Goal: Information Seeking & Learning: Compare options

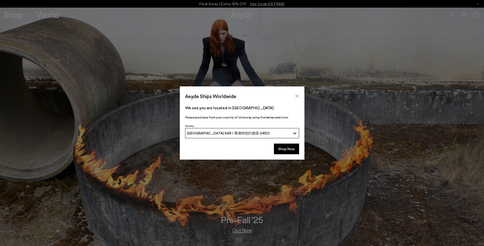
click at [297, 97] on icon "Close" at bounding box center [297, 96] width 4 height 4
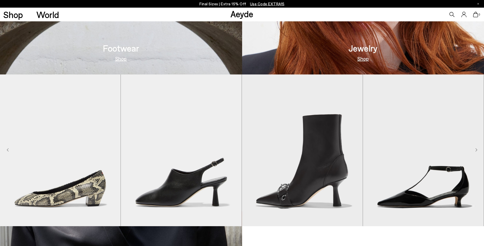
scroll to position [408, 0]
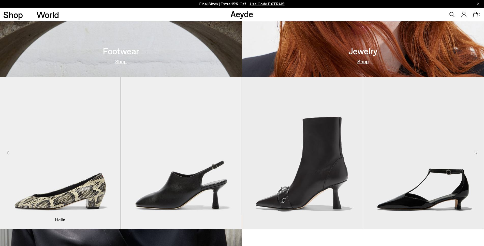
click at [87, 176] on img "1 / 9" at bounding box center [60, 153] width 121 height 152
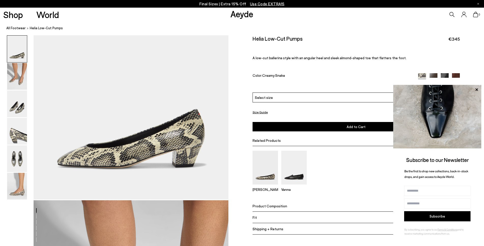
scroll to position [51, 0]
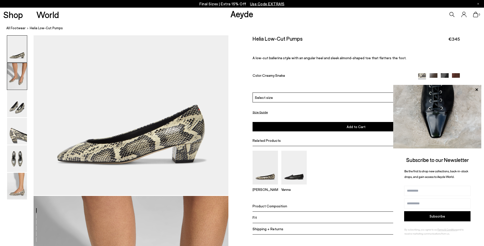
click at [24, 85] on img at bounding box center [17, 76] width 20 height 27
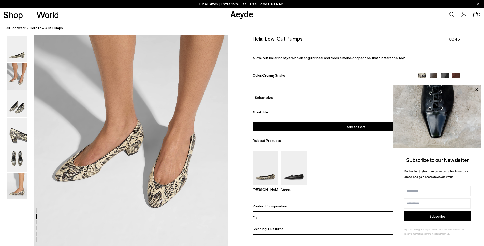
scroll to position [263, 0]
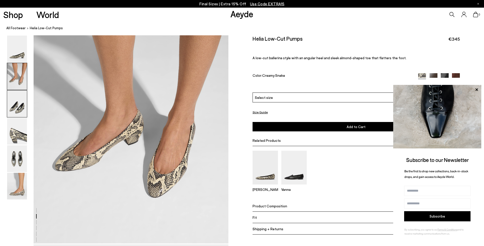
click at [20, 109] on img at bounding box center [17, 104] width 20 height 27
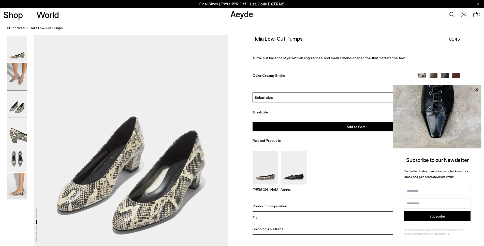
scroll to position [498, 0]
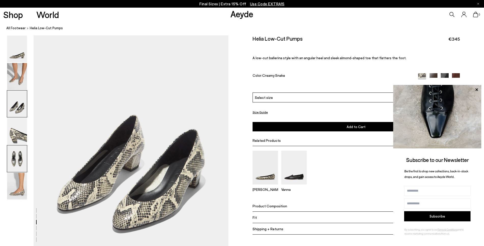
click at [22, 159] on img at bounding box center [17, 159] width 20 height 27
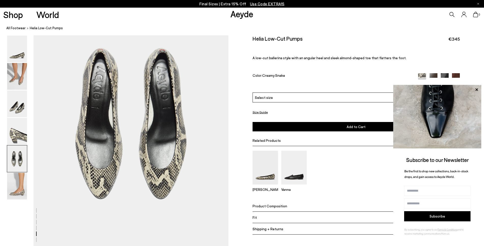
scroll to position [1019, 0]
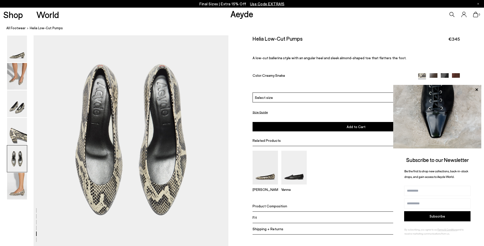
click at [240, 146] on div "Size Guide Shoes Belt Fit: For those in between sizes or with narrow feet, —rec…" at bounding box center [356, 138] width 256 height 207
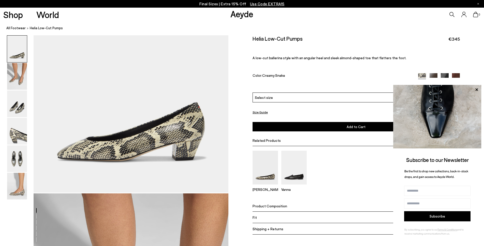
scroll to position [53, 0]
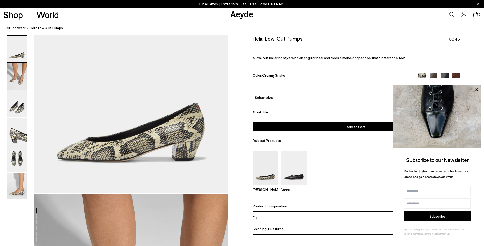
click at [21, 107] on img at bounding box center [17, 104] width 20 height 27
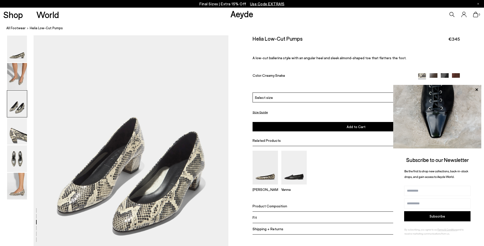
scroll to position [498, 0]
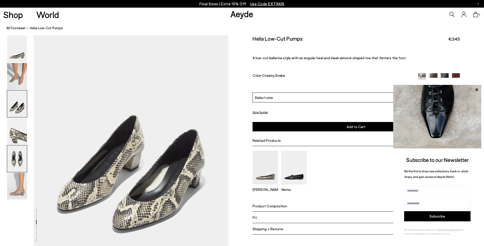
click at [21, 164] on img at bounding box center [17, 159] width 20 height 27
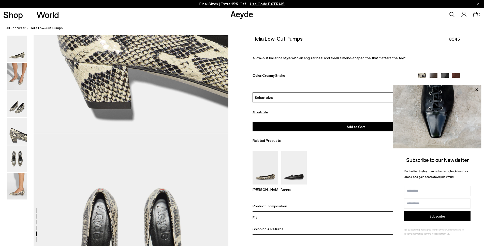
scroll to position [994, 0]
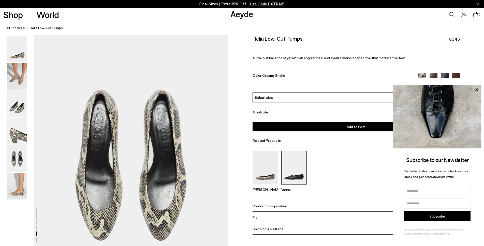
click at [299, 166] on img at bounding box center [293, 168] width 25 height 34
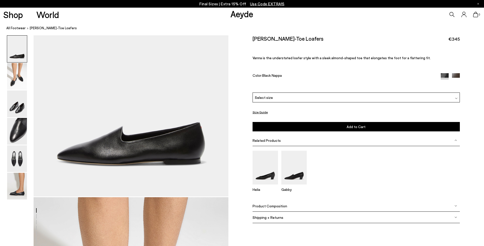
scroll to position [51, 0]
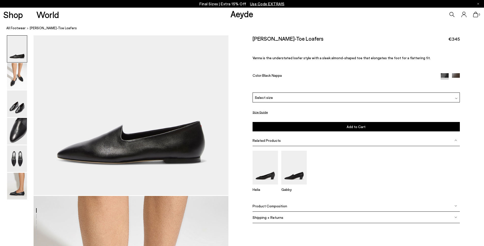
click at [240, 91] on div "Size Guide Shoes Belt Our shoes come in European sizing. The easiest way to mea…" at bounding box center [356, 132] width 256 height 195
click at [17, 163] on img at bounding box center [17, 159] width 20 height 27
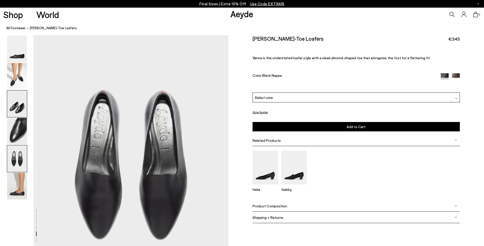
click at [24, 112] on img at bounding box center [17, 104] width 20 height 27
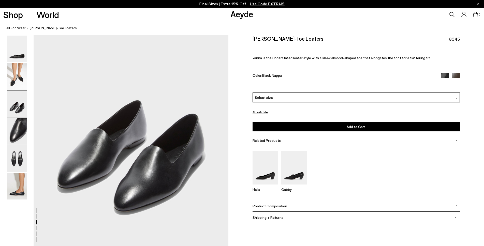
scroll to position [523, 0]
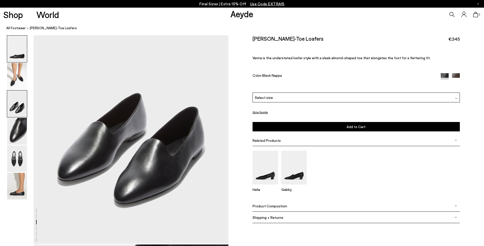
click at [22, 59] on img at bounding box center [17, 49] width 20 height 27
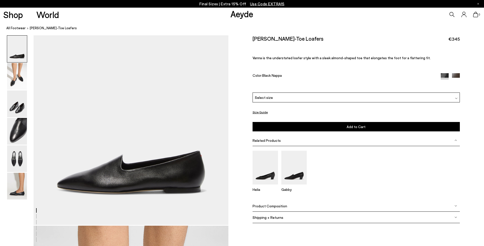
scroll to position [0, 0]
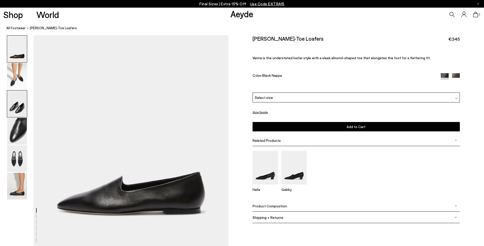
click at [15, 107] on img at bounding box center [17, 104] width 20 height 27
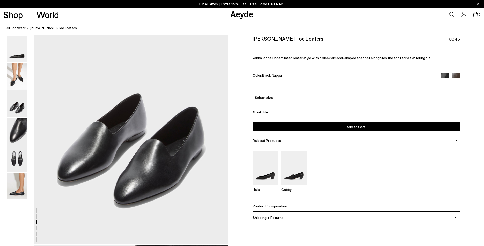
scroll to position [523, 0]
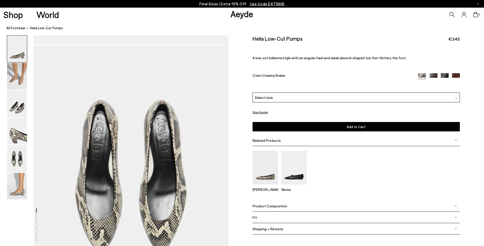
scroll to position [983, 0]
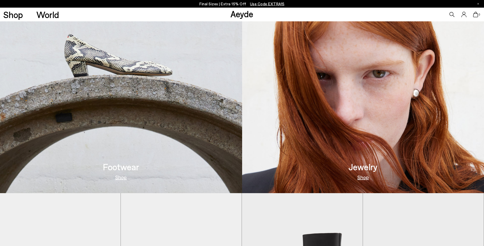
scroll to position [306, 0]
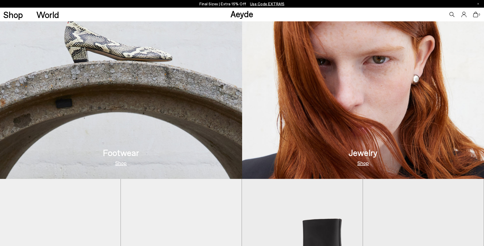
click at [122, 163] on link "Shop" at bounding box center [120, 163] width 11 height 5
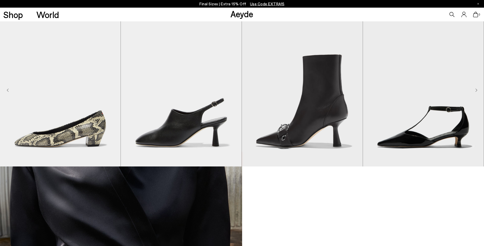
scroll to position [433, 0]
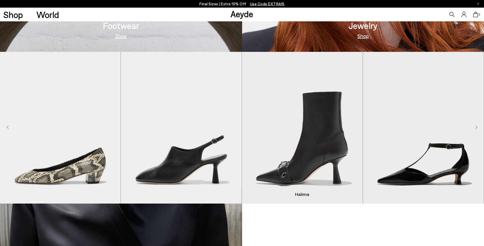
click at [336, 159] on img "3 / 9" at bounding box center [302, 128] width 121 height 152
click at [331, 170] on img "3 / 9" at bounding box center [302, 128] width 121 height 152
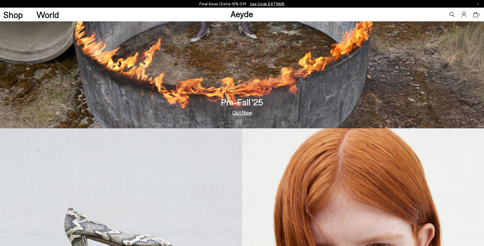
scroll to position [115, 0]
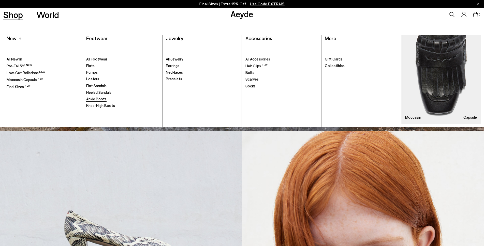
click at [96, 99] on span "Ankle Boots" at bounding box center [96, 99] width 20 height 5
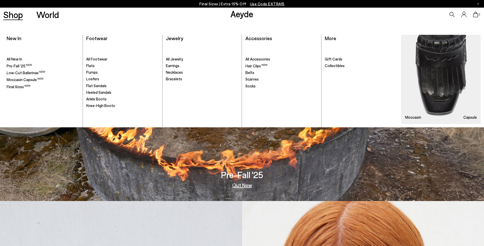
scroll to position [39, 0]
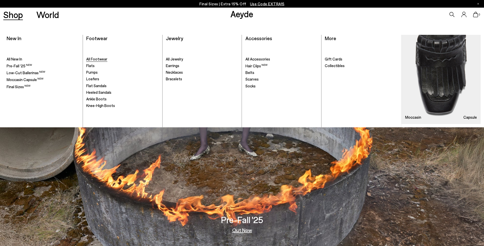
click at [91, 59] on span "All Footwear" at bounding box center [96, 59] width 21 height 5
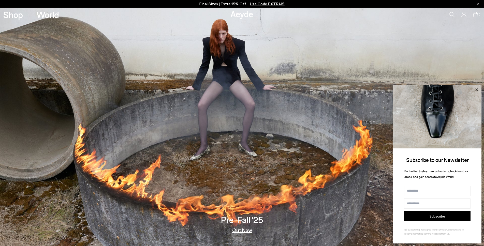
click at [477, 90] on icon at bounding box center [477, 89] width 3 height 3
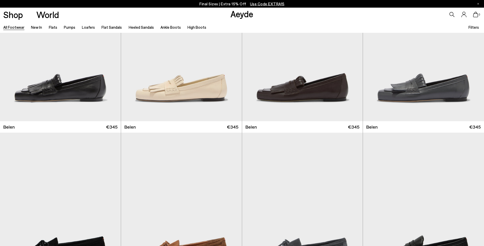
scroll to position [51, 0]
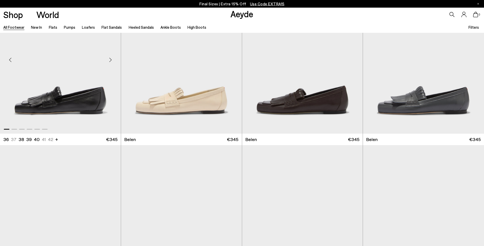
click at [99, 101] on img "1 / 6" at bounding box center [60, 58] width 121 height 152
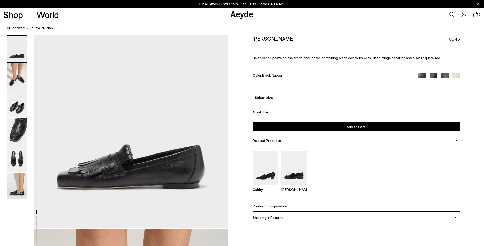
scroll to position [76, 0]
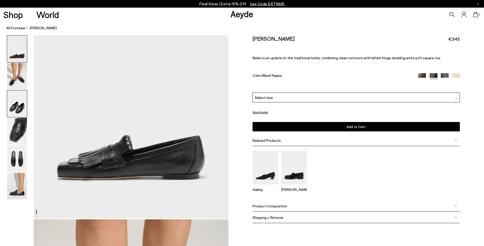
click at [12, 105] on img at bounding box center [17, 104] width 20 height 27
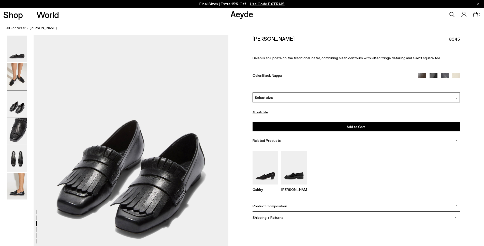
scroll to position [547, 0]
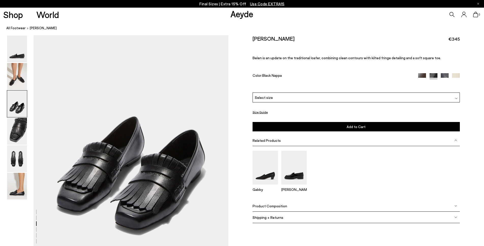
drag, startPoint x: 22, startPoint y: 140, endPoint x: 59, endPoint y: 150, distance: 37.7
click at [22, 140] on img at bounding box center [17, 131] width 20 height 27
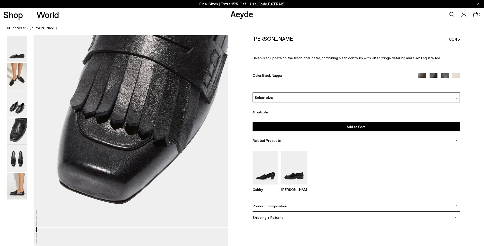
scroll to position [858, 0]
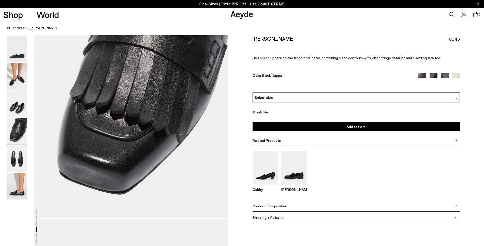
drag, startPoint x: 24, startPoint y: 163, endPoint x: 49, endPoint y: 165, distance: 24.7
click at [24, 163] on img at bounding box center [17, 159] width 20 height 27
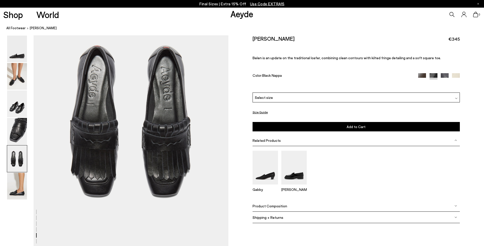
scroll to position [1093, 0]
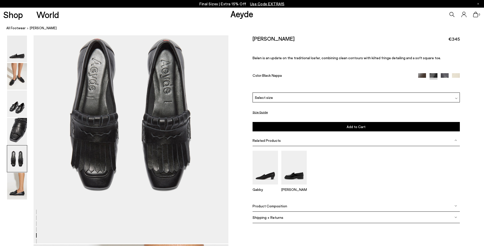
click at [241, 143] on div "Size Guide Shoes Belt Our shoes come in European sizing. The easiest way to mea…" at bounding box center [356, 132] width 256 height 195
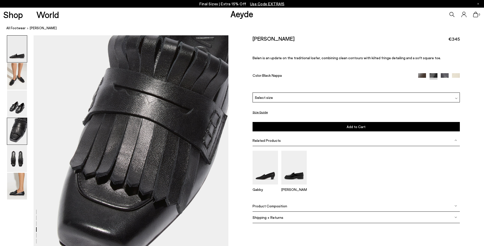
click at [16, 55] on img at bounding box center [17, 49] width 20 height 27
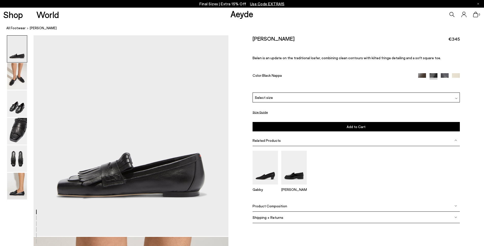
scroll to position [76, 0]
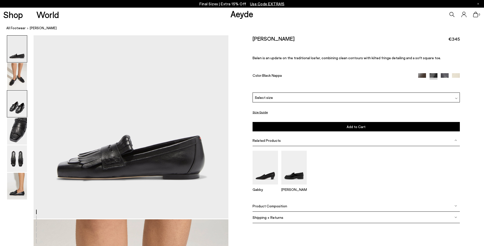
click at [21, 109] on img at bounding box center [17, 104] width 20 height 27
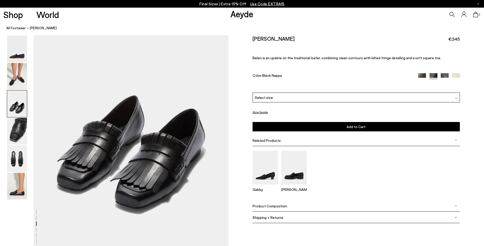
scroll to position [572, 0]
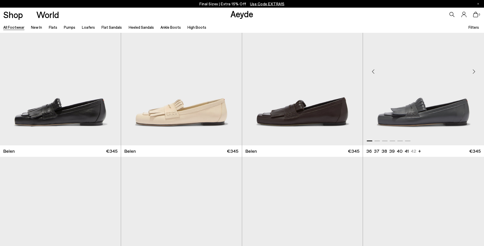
scroll to position [51, 0]
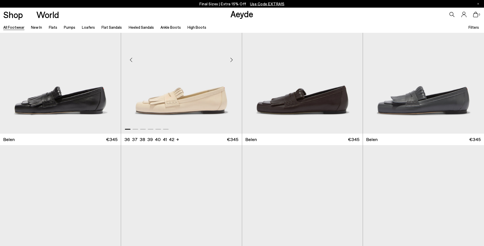
click at [186, 100] on img "1 / 6" at bounding box center [181, 58] width 121 height 152
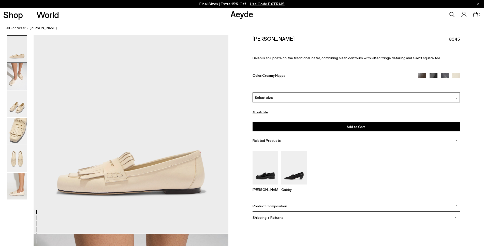
scroll to position [76, 0]
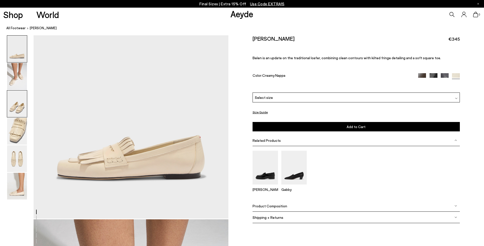
click at [23, 108] on img at bounding box center [17, 104] width 20 height 27
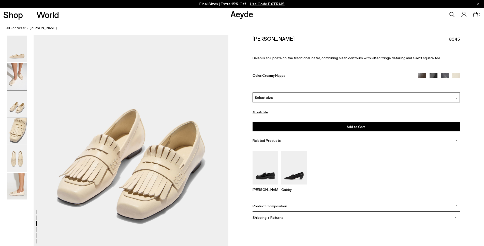
scroll to position [572, 0]
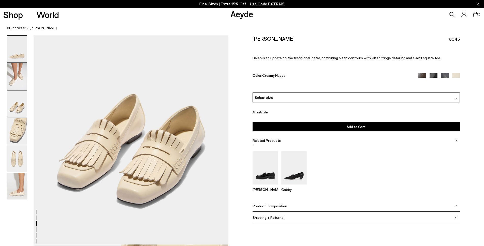
click at [24, 57] on img at bounding box center [17, 49] width 20 height 27
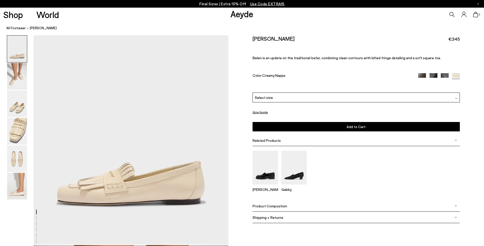
scroll to position [51, 0]
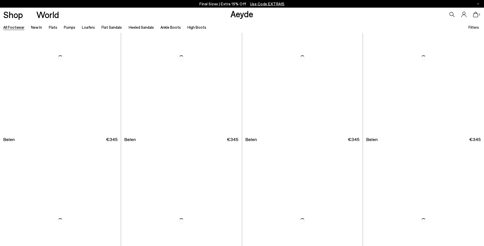
scroll to position [51, 0]
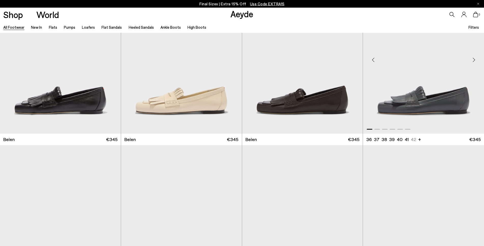
click at [414, 96] on img "1 / 6" at bounding box center [423, 58] width 121 height 152
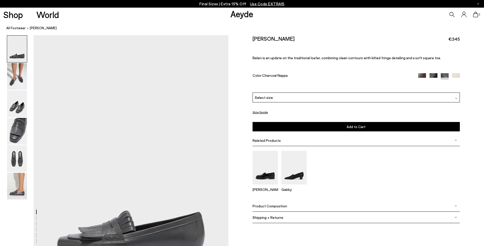
scroll to position [76, 0]
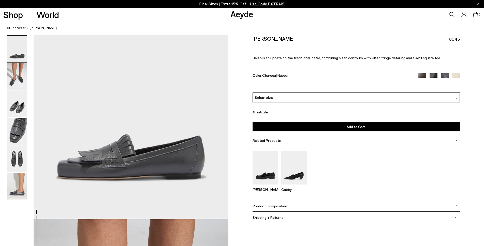
click at [19, 163] on img at bounding box center [17, 159] width 20 height 27
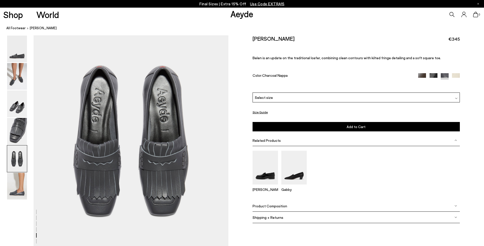
scroll to position [1068, 0]
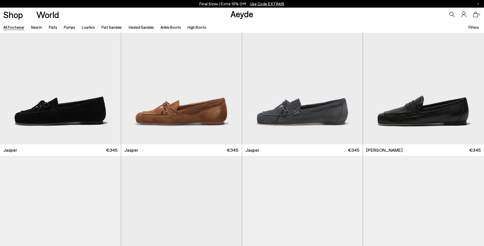
scroll to position [204, 0]
click at [182, 107] on img "1 / 6" at bounding box center [181, 69] width 121 height 152
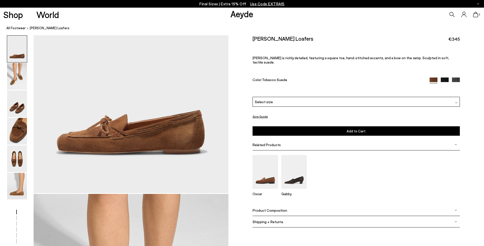
scroll to position [102, 0]
click at [20, 108] on img at bounding box center [17, 104] width 20 height 27
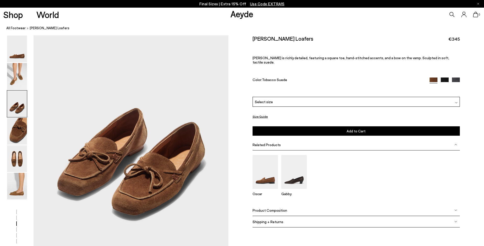
scroll to position [572, 0]
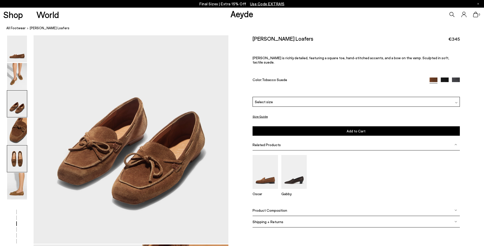
click at [18, 160] on img at bounding box center [17, 159] width 20 height 27
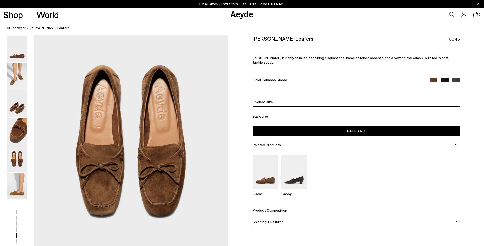
scroll to position [1068, 0]
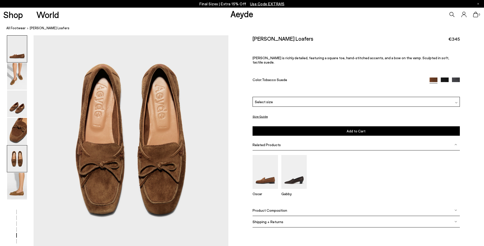
click at [16, 50] on img at bounding box center [17, 49] width 20 height 27
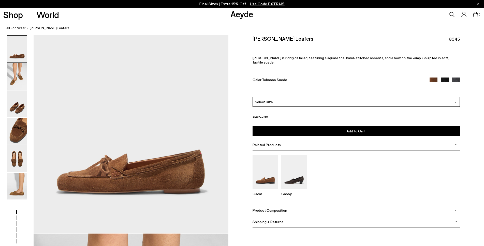
scroll to position [76, 0]
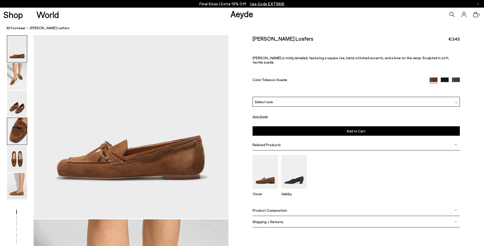
click at [13, 136] on img at bounding box center [17, 131] width 20 height 27
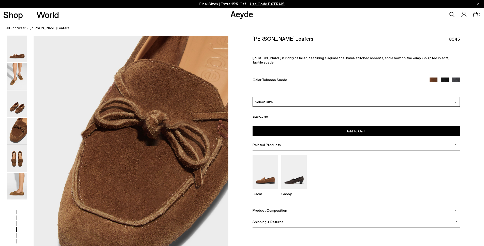
scroll to position [782, 0]
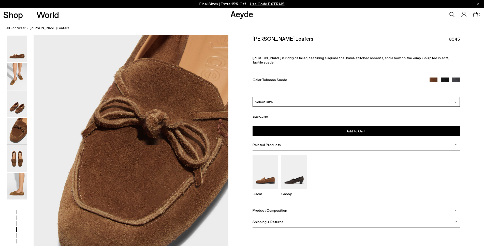
click at [18, 165] on img at bounding box center [17, 159] width 20 height 27
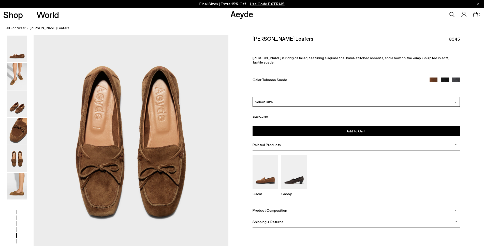
scroll to position [1068, 0]
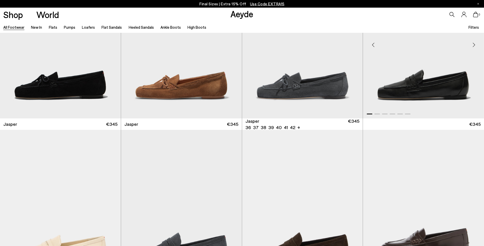
scroll to position [229, 0]
click at [423, 104] on img "1 / 6" at bounding box center [423, 43] width 121 height 152
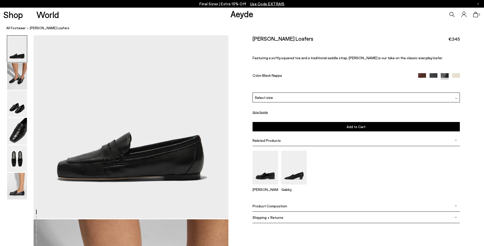
scroll to position [76, 0]
click at [18, 109] on img at bounding box center [17, 104] width 20 height 27
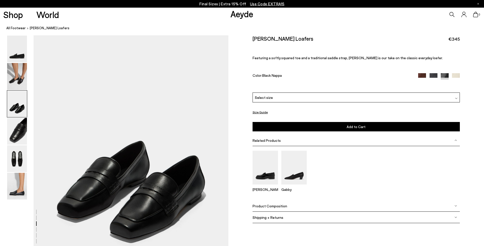
scroll to position [572, 0]
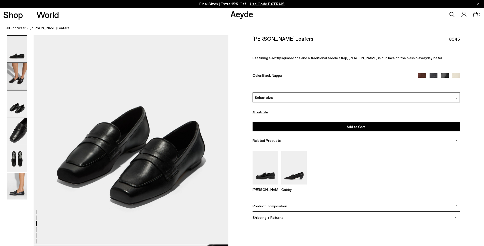
click at [17, 56] on img at bounding box center [17, 49] width 20 height 27
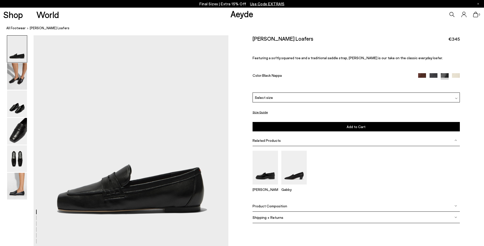
scroll to position [51, 0]
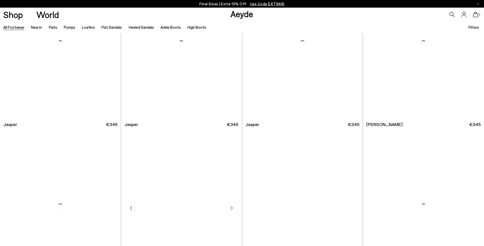
scroll to position [229, 0]
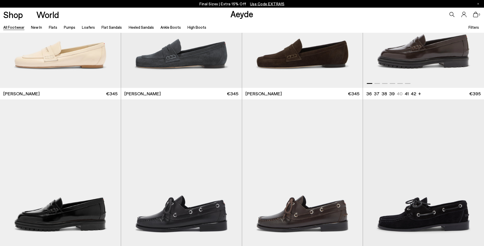
scroll to position [407, 0]
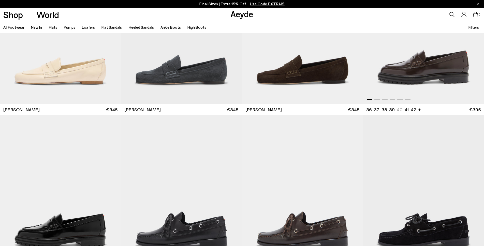
click at [453, 71] on img "1 / 6" at bounding box center [423, 28] width 121 height 152
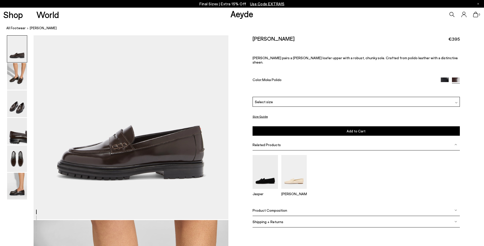
scroll to position [76, 0]
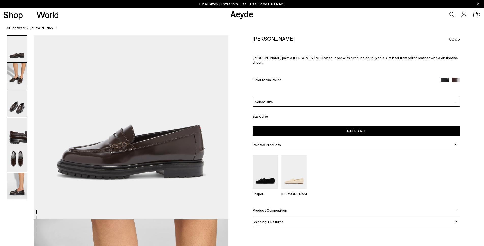
click at [22, 103] on img at bounding box center [17, 104] width 20 height 27
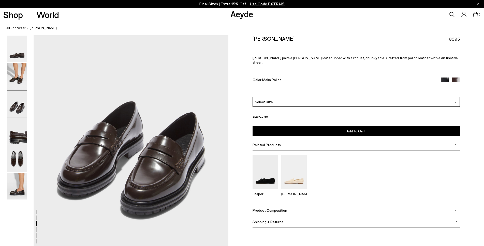
scroll to position [572, 0]
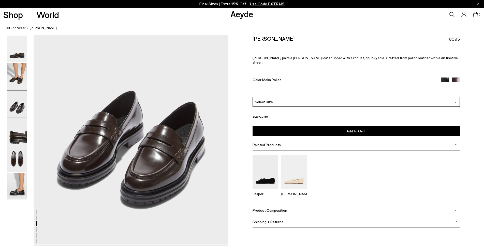
click at [19, 159] on img at bounding box center [17, 159] width 20 height 27
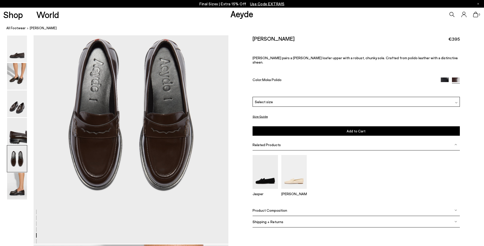
scroll to position [1093, 0]
click at [25, 137] on img at bounding box center [17, 131] width 20 height 27
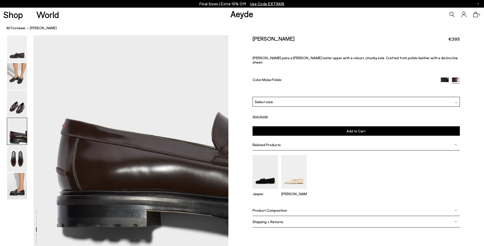
scroll to position [833, 0]
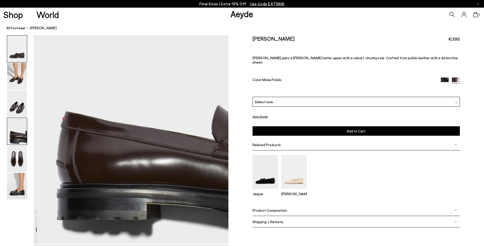
click at [16, 47] on img at bounding box center [17, 49] width 20 height 27
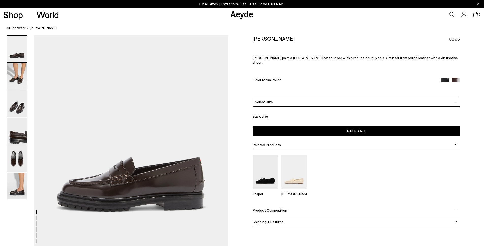
scroll to position [51, 0]
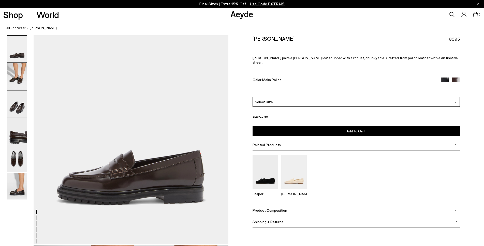
click at [16, 110] on img at bounding box center [17, 104] width 20 height 27
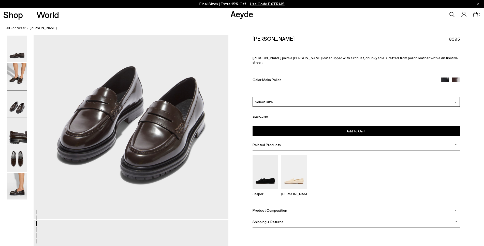
scroll to position [598, 0]
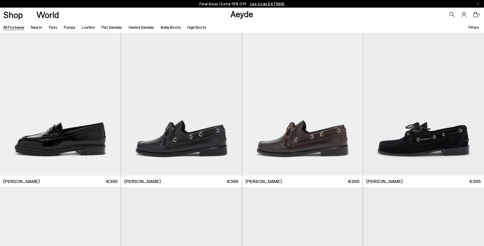
scroll to position [509, 0]
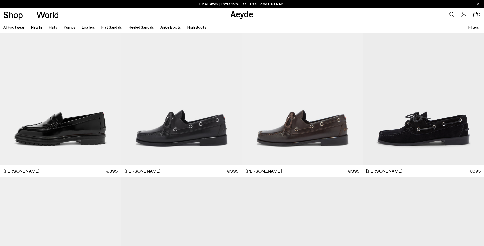
click at [357, 27] on div "All Footwear New In Flats Pumps Loafers Flat Sandals Heeled Sandals Ankle Boots…" at bounding box center [242, 26] width 484 height 11
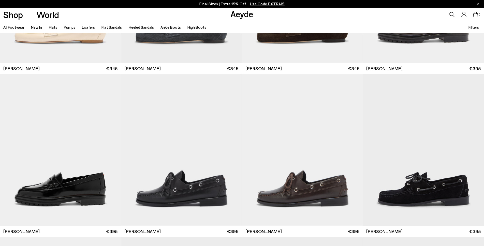
scroll to position [483, 0]
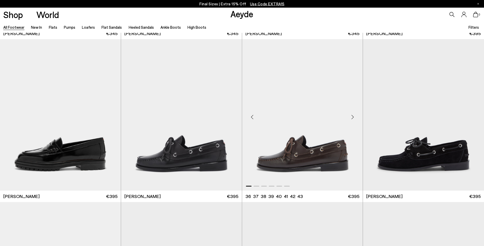
click at [304, 165] on img "1 / 6" at bounding box center [302, 115] width 121 height 152
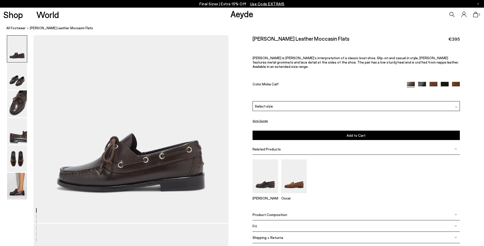
scroll to position [25, 0]
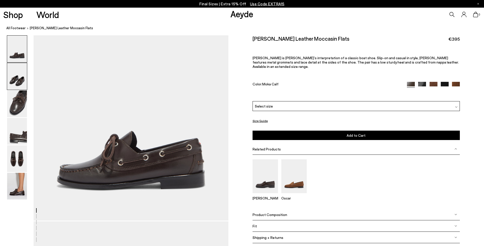
click at [22, 81] on img at bounding box center [17, 76] width 20 height 27
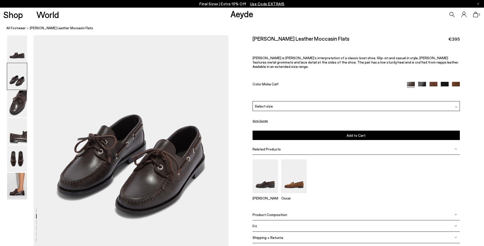
scroll to position [263, 0]
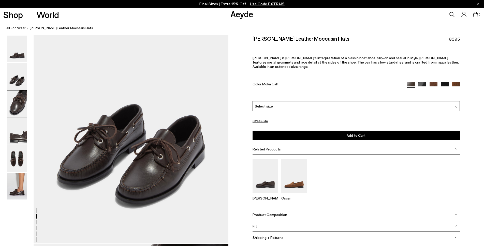
click at [15, 104] on img at bounding box center [17, 104] width 20 height 27
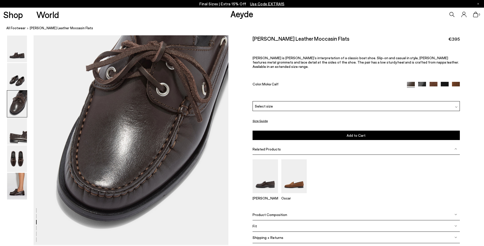
scroll to position [523, 0]
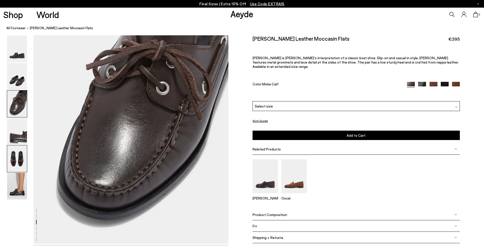
click at [11, 162] on img at bounding box center [17, 159] width 20 height 27
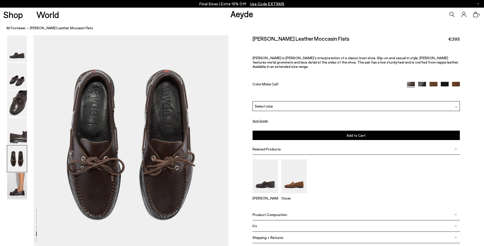
scroll to position [1019, 0]
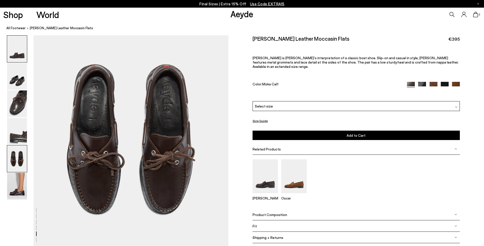
click at [14, 56] on img at bounding box center [17, 49] width 20 height 27
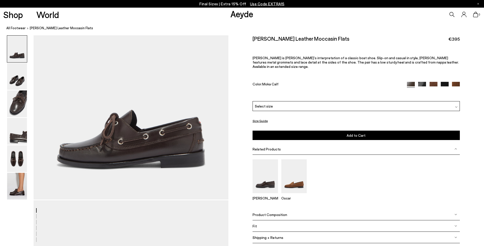
scroll to position [51, 0]
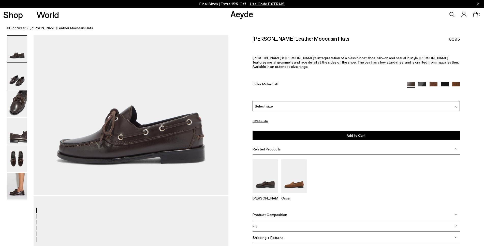
click at [18, 87] on img at bounding box center [17, 76] width 20 height 27
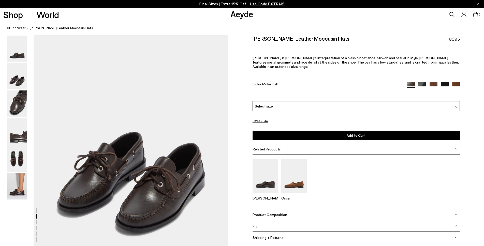
scroll to position [238, 0]
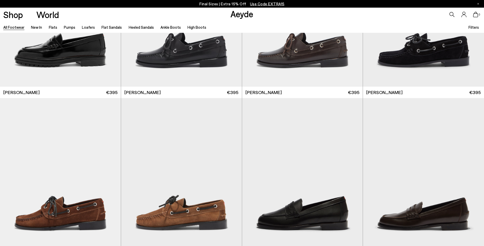
scroll to position [585, 0]
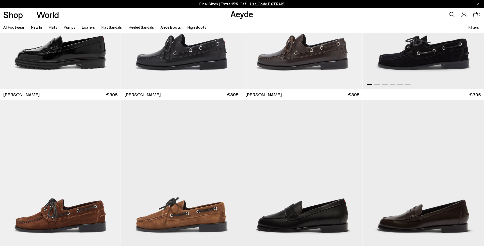
click at [439, 61] on img "1 / 6" at bounding box center [423, 13] width 121 height 152
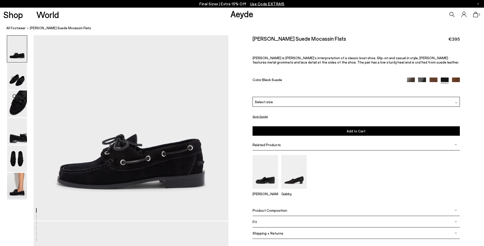
scroll to position [25, 0]
click at [17, 86] on img at bounding box center [17, 76] width 20 height 27
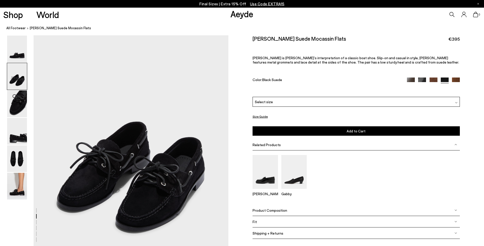
scroll to position [238, 0]
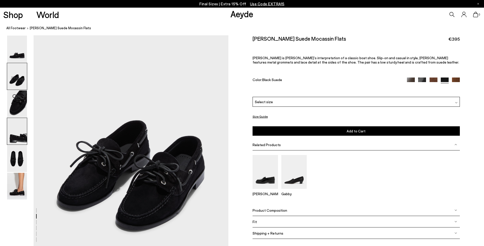
click at [21, 141] on img at bounding box center [17, 131] width 20 height 27
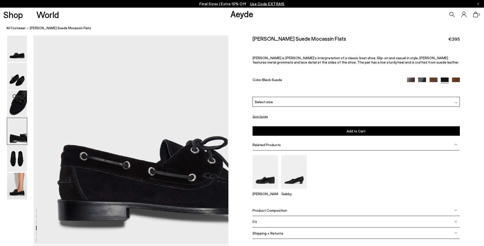
scroll to position [784, 0]
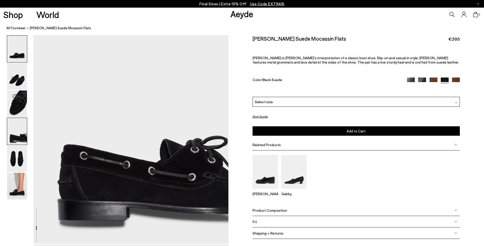
click at [20, 54] on img at bounding box center [17, 49] width 20 height 27
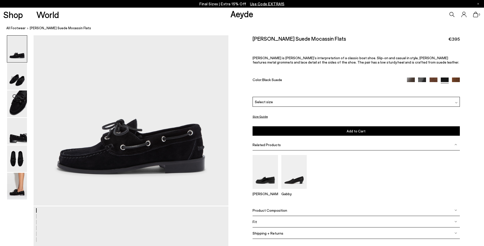
scroll to position [51, 0]
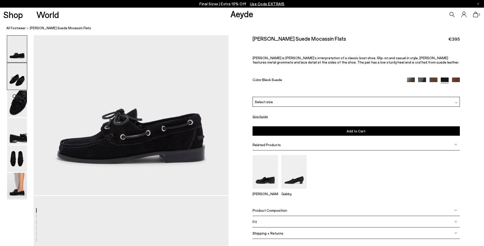
click at [15, 78] on img at bounding box center [17, 76] width 20 height 27
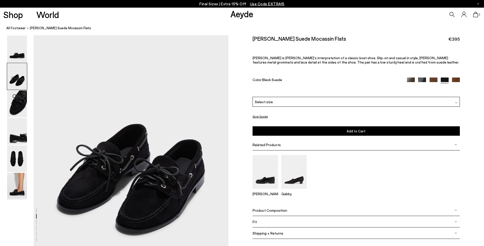
scroll to position [238, 0]
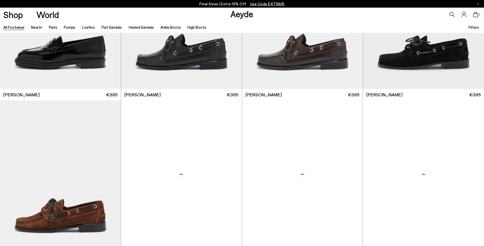
scroll to position [610, 0]
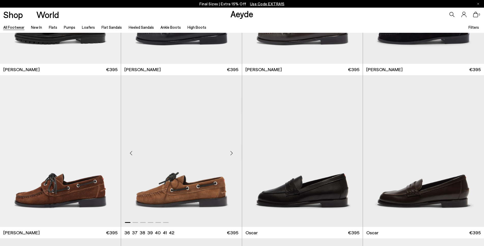
click at [189, 200] on img "1 / 6" at bounding box center [181, 151] width 121 height 152
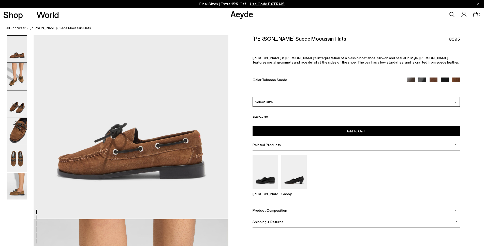
click at [16, 108] on img at bounding box center [17, 104] width 20 height 27
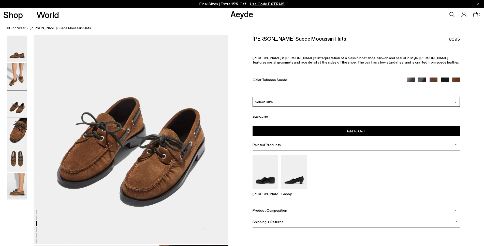
scroll to position [572, 0]
click at [20, 140] on img at bounding box center [17, 131] width 20 height 27
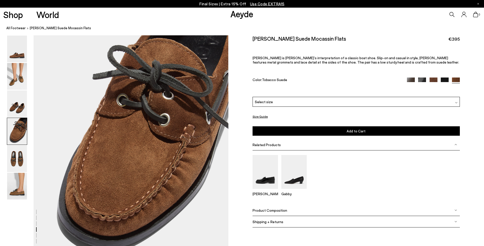
scroll to position [807, 0]
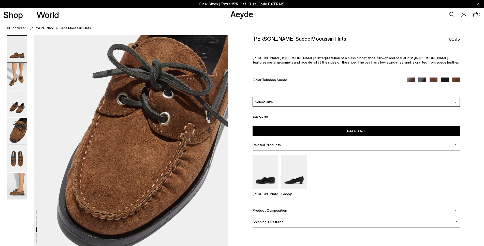
click at [26, 54] on img at bounding box center [17, 49] width 20 height 27
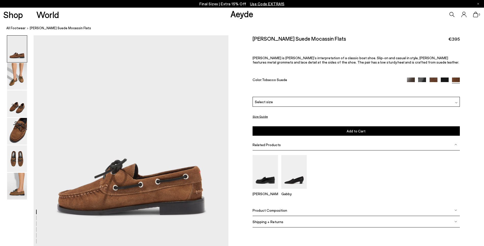
scroll to position [51, 0]
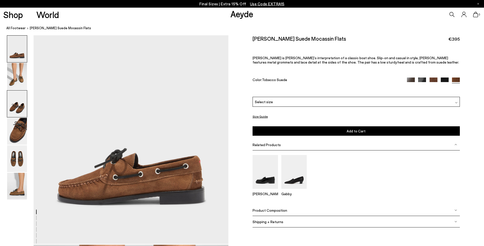
click at [23, 115] on img at bounding box center [17, 104] width 20 height 27
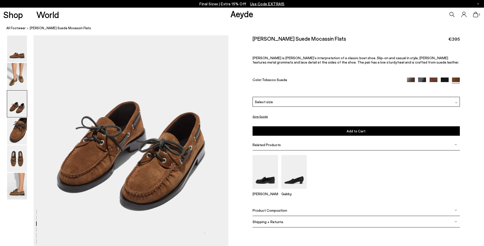
scroll to position [572, 0]
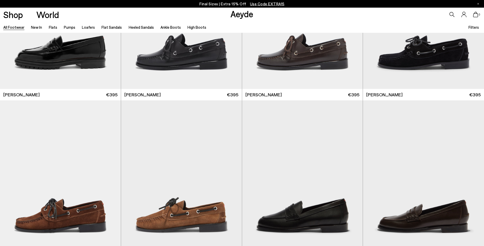
scroll to position [763, 0]
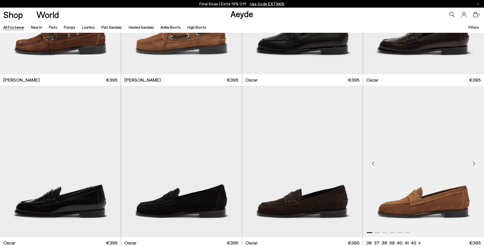
click at [414, 190] on img "1 / 6" at bounding box center [423, 162] width 121 height 152
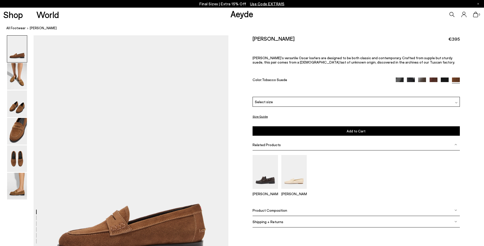
scroll to position [76, 0]
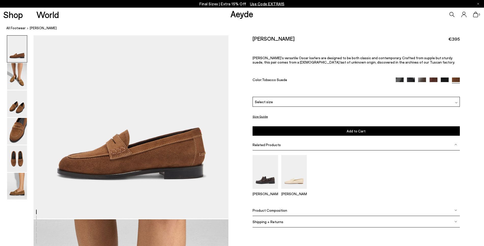
drag, startPoint x: 23, startPoint y: 110, endPoint x: 79, endPoint y: 133, distance: 61.2
click at [23, 110] on img at bounding box center [17, 104] width 20 height 27
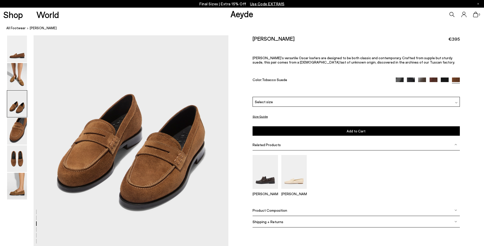
scroll to position [572, 0]
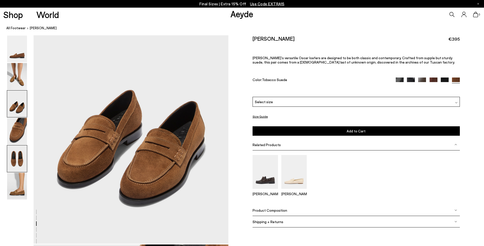
click at [24, 158] on img at bounding box center [17, 159] width 20 height 27
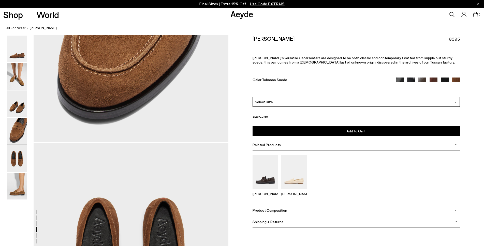
click at [19, 137] on img at bounding box center [17, 131] width 20 height 27
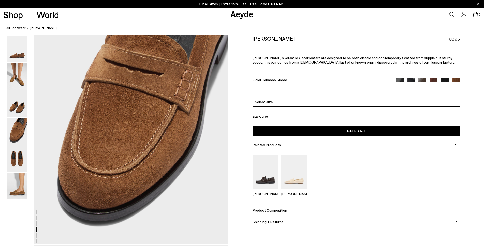
scroll to position [833, 0]
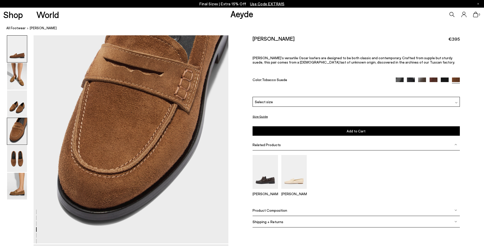
click at [18, 61] on img at bounding box center [17, 49] width 20 height 27
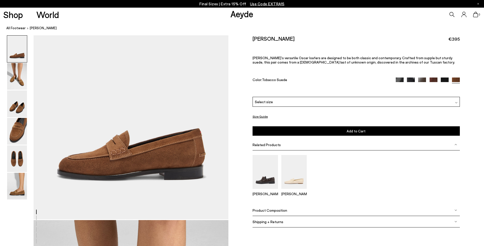
scroll to position [76, 0]
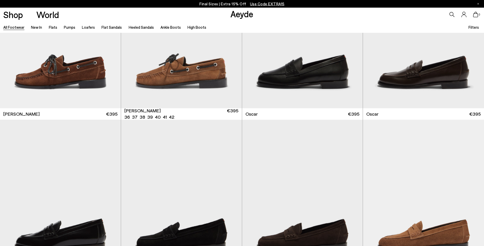
scroll to position [991, 0]
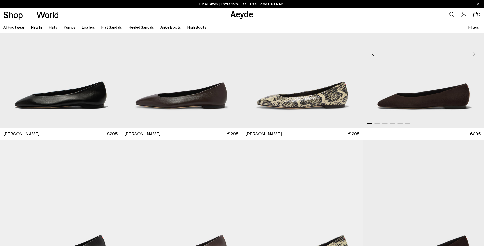
scroll to position [1033, 0]
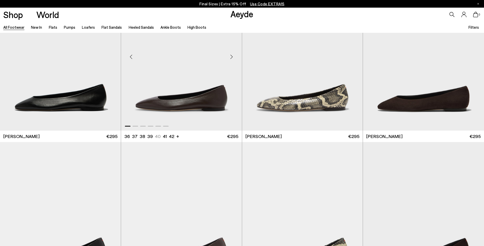
click at [200, 95] on img "1 / 6" at bounding box center [181, 55] width 121 height 152
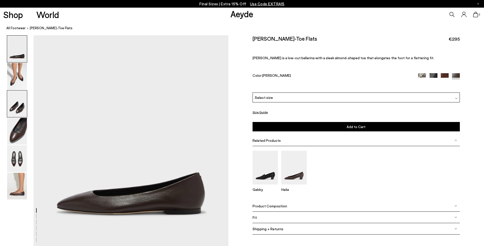
click at [18, 107] on img at bounding box center [17, 104] width 20 height 27
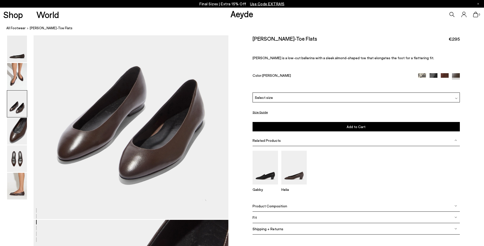
scroll to position [549, 0]
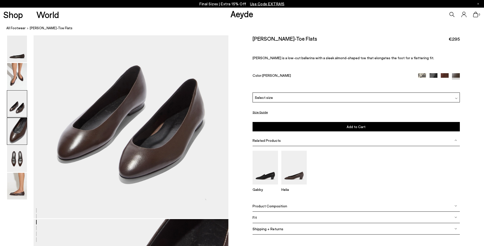
click at [21, 138] on img at bounding box center [17, 131] width 20 height 27
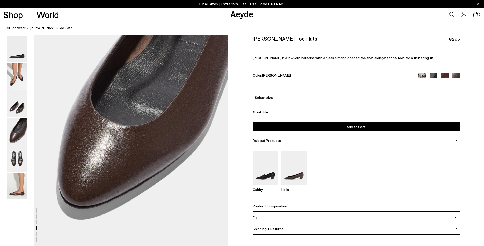
scroll to position [809, 0]
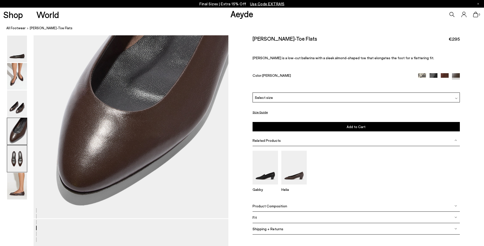
click at [24, 161] on img at bounding box center [17, 159] width 20 height 27
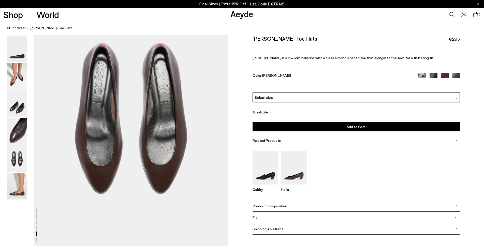
scroll to position [1044, 0]
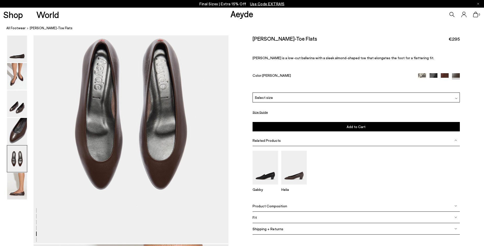
click at [247, 147] on div "Size Guide Shoes Belt Fit: For those in between sizes or with narrow feet, —rec…" at bounding box center [356, 138] width 256 height 207
drag, startPoint x: 242, startPoint y: 117, endPoint x: 222, endPoint y: 116, distance: 19.9
click at [241, 117] on div "Size Guide Shoes Belt Fit: For those in between sizes or with narrow feet, —rec…" at bounding box center [356, 138] width 256 height 207
click at [17, 52] on img at bounding box center [17, 49] width 20 height 27
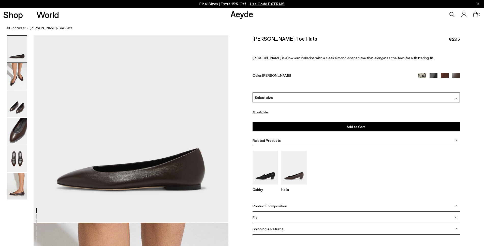
scroll to position [25, 0]
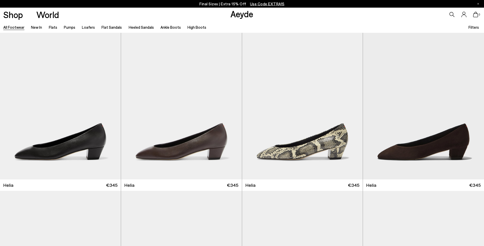
scroll to position [1159, 0]
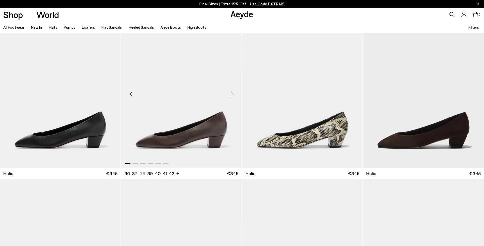
click at [197, 139] on img "1 / 6" at bounding box center [181, 92] width 121 height 152
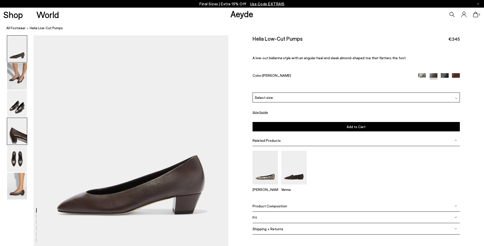
click at [22, 137] on img at bounding box center [17, 131] width 20 height 27
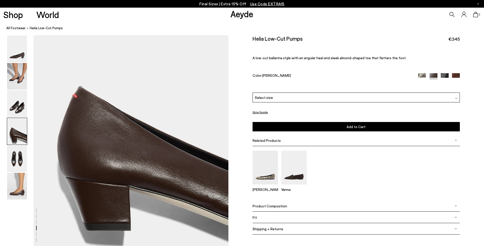
scroll to position [784, 0]
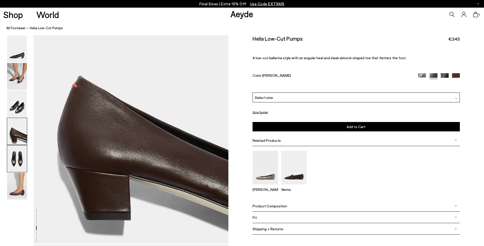
click at [22, 156] on img at bounding box center [17, 159] width 20 height 27
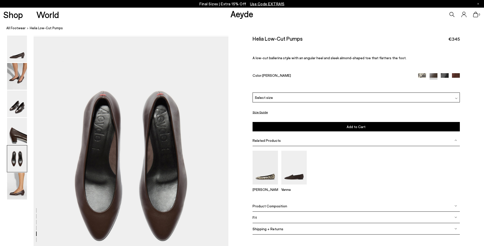
scroll to position [994, 0]
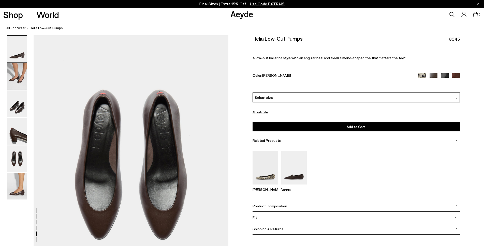
click at [20, 59] on img at bounding box center [17, 49] width 20 height 27
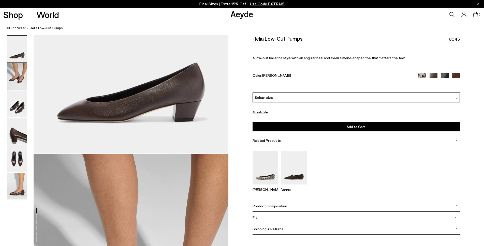
scroll to position [0, 0]
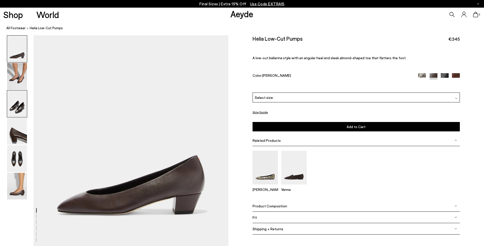
click at [18, 114] on img at bounding box center [17, 104] width 20 height 27
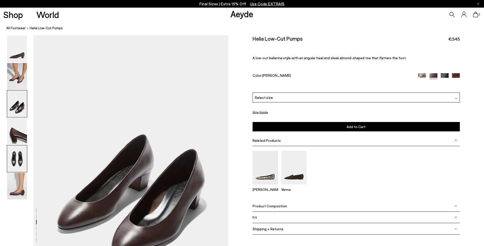
click at [19, 166] on img at bounding box center [17, 159] width 20 height 27
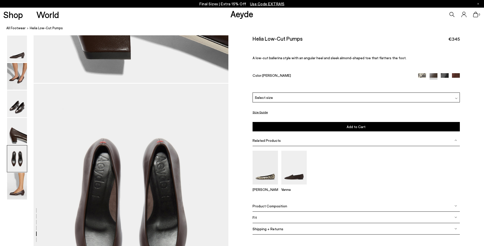
scroll to position [994, 0]
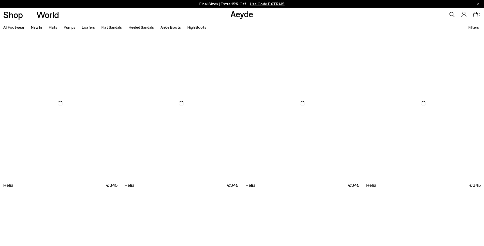
scroll to position [1159, 0]
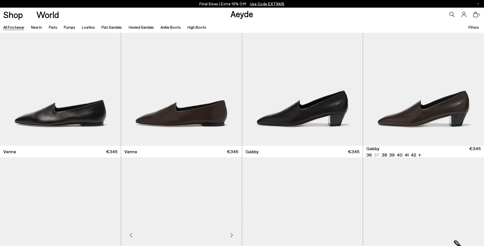
scroll to position [1338, 0]
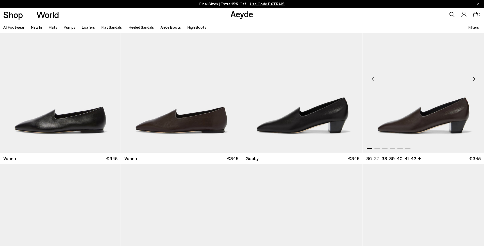
click at [408, 128] on img "1 / 6" at bounding box center [423, 77] width 121 height 152
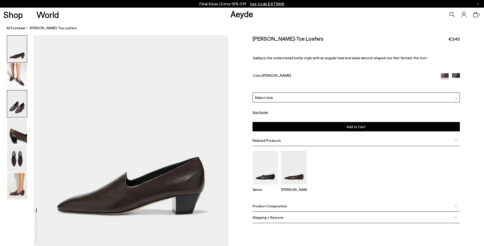
click at [19, 112] on img at bounding box center [17, 104] width 20 height 27
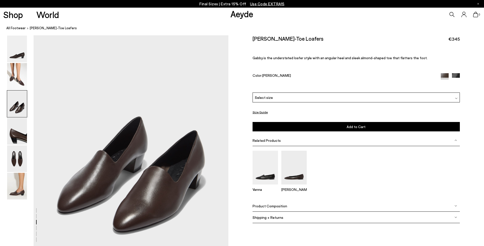
scroll to position [498, 0]
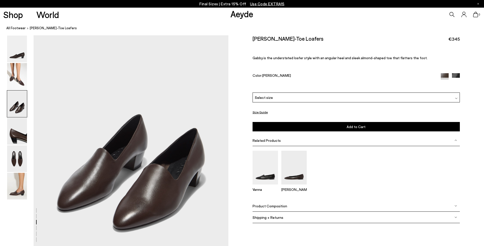
drag, startPoint x: 18, startPoint y: 163, endPoint x: 39, endPoint y: 164, distance: 20.9
click at [18, 163] on img at bounding box center [17, 159] width 20 height 27
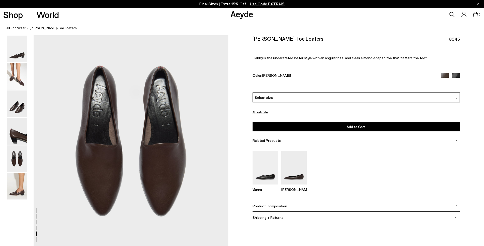
scroll to position [1019, 0]
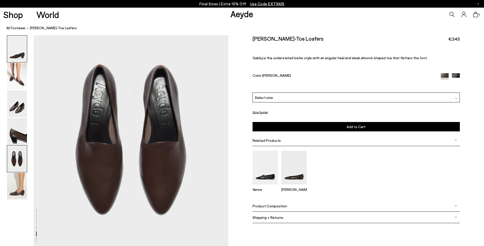
click at [23, 58] on img at bounding box center [17, 49] width 20 height 27
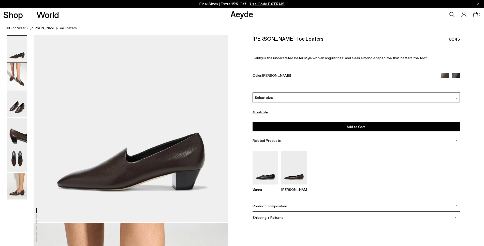
scroll to position [25, 0]
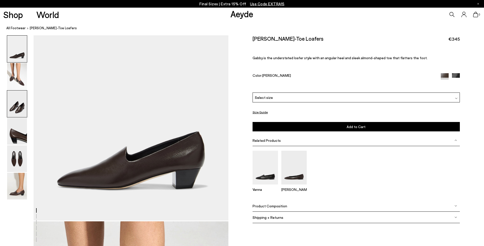
click at [22, 108] on img at bounding box center [17, 104] width 20 height 27
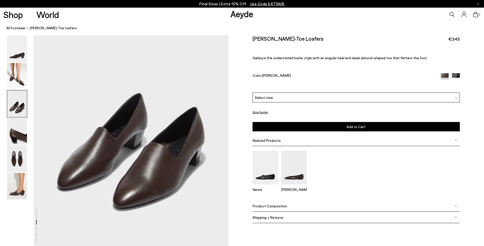
scroll to position [523, 0]
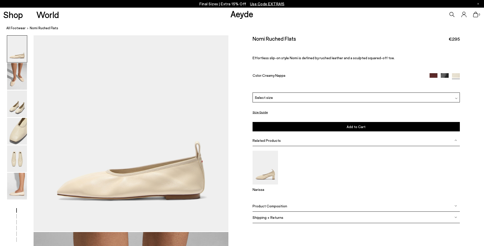
scroll to position [76, 0]
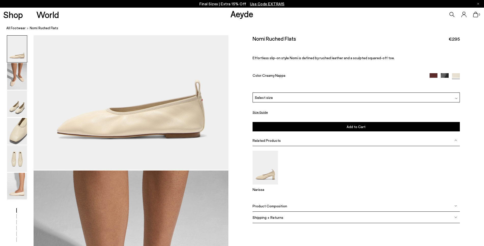
drag, startPoint x: 21, startPoint y: 105, endPoint x: 40, endPoint y: 109, distance: 19.6
click at [21, 105] on img at bounding box center [17, 104] width 20 height 27
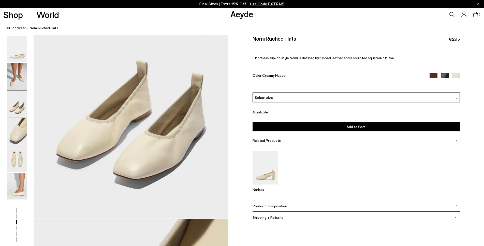
scroll to position [549, 0]
drag, startPoint x: 8, startPoint y: 159, endPoint x: 11, endPoint y: 159, distance: 2.8
click at [9, 159] on img at bounding box center [17, 159] width 20 height 27
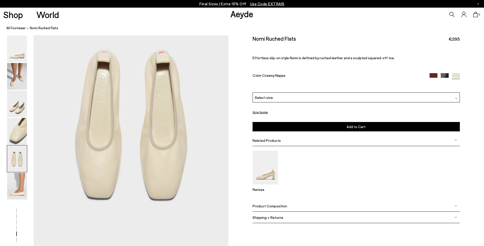
scroll to position [1044, 0]
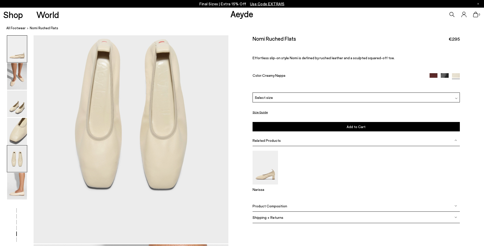
click at [16, 57] on img at bounding box center [17, 49] width 20 height 27
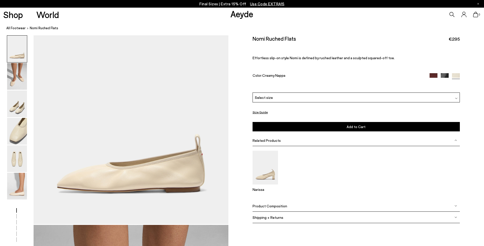
scroll to position [25, 0]
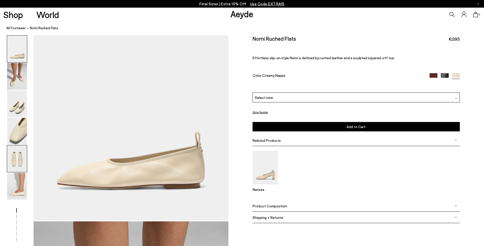
click at [20, 163] on img at bounding box center [17, 159] width 20 height 27
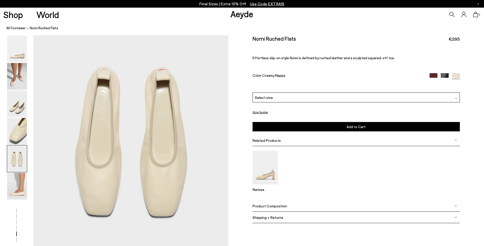
scroll to position [1019, 0]
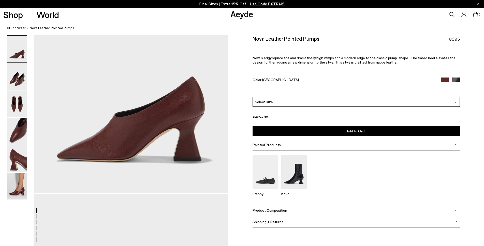
scroll to position [51, 0]
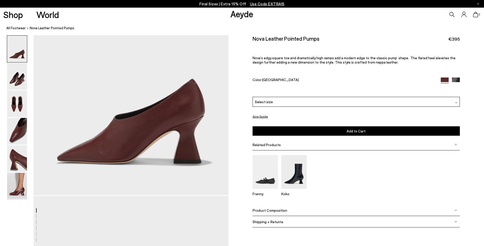
drag, startPoint x: 20, startPoint y: 81, endPoint x: 58, endPoint y: 96, distance: 40.7
click at [20, 81] on img at bounding box center [17, 76] width 20 height 27
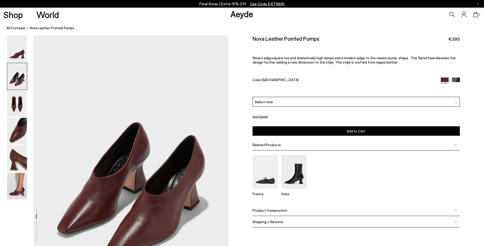
scroll to position [238, 0]
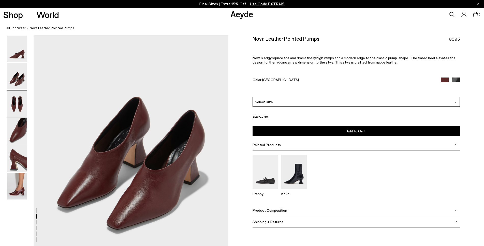
click at [22, 111] on img at bounding box center [17, 104] width 20 height 27
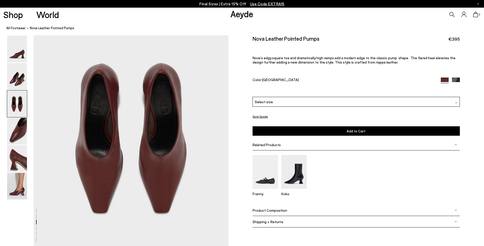
scroll to position [498, 0]
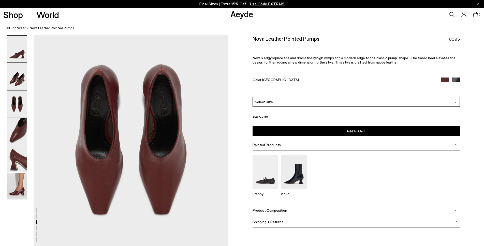
click at [23, 53] on img at bounding box center [17, 49] width 20 height 27
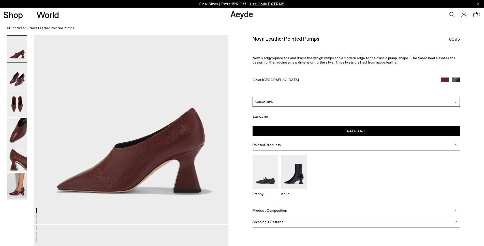
scroll to position [25, 0]
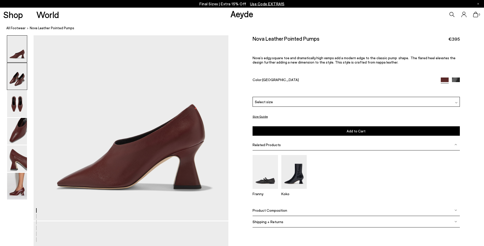
click at [18, 85] on img at bounding box center [17, 76] width 20 height 27
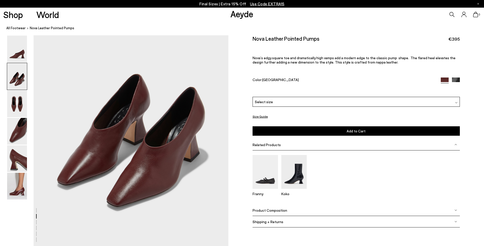
scroll to position [263, 0]
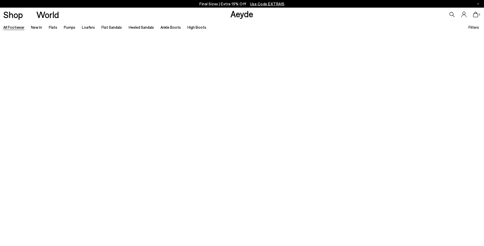
scroll to position [958, 0]
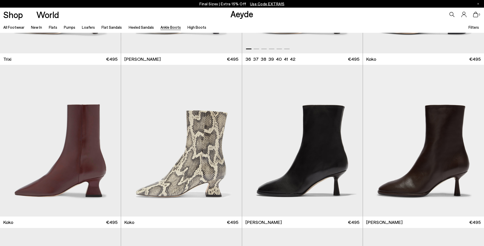
scroll to position [305, 0]
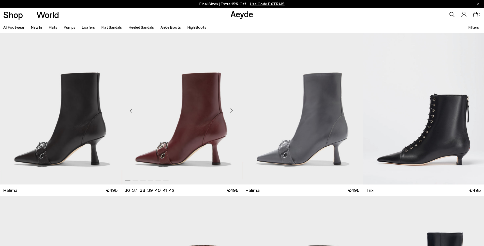
click at [220, 140] on img "1 / 6" at bounding box center [181, 109] width 121 height 152
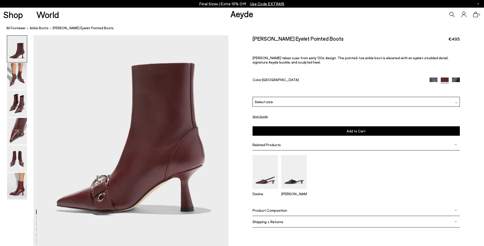
scroll to position [51, 0]
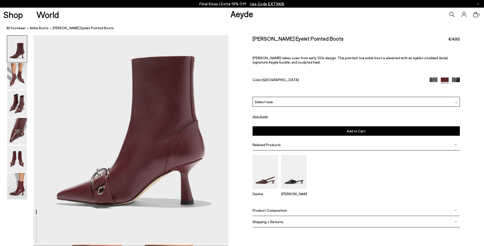
drag, startPoint x: 21, startPoint y: 106, endPoint x: 142, endPoint y: 157, distance: 131.2
click at [21, 106] on img at bounding box center [17, 104] width 20 height 27
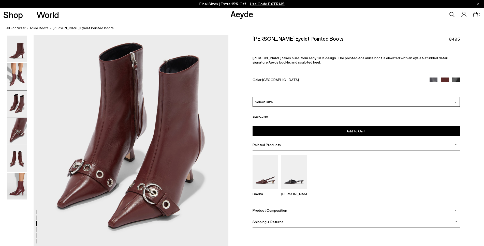
scroll to position [547, 0]
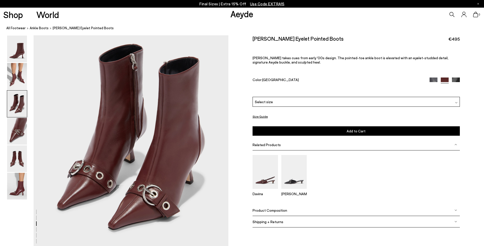
click at [24, 57] on img at bounding box center [17, 49] width 20 height 27
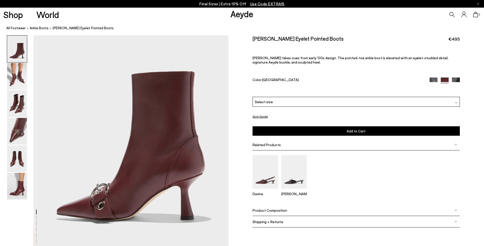
scroll to position [51, 0]
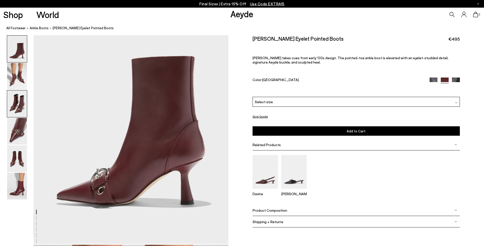
drag, startPoint x: 18, startPoint y: 107, endPoint x: 20, endPoint y: 108, distance: 2.8
click at [18, 107] on img at bounding box center [17, 104] width 20 height 27
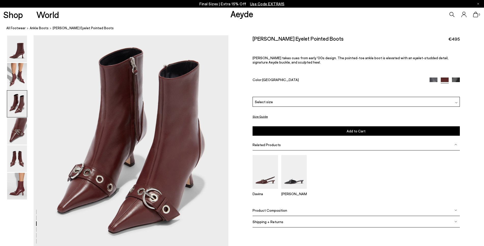
scroll to position [547, 0]
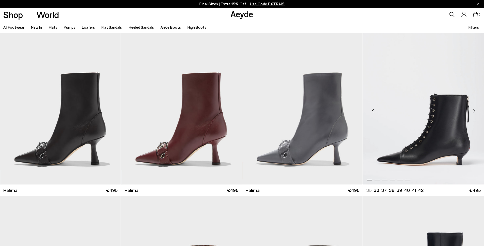
click at [454, 117] on img "1 / 6" at bounding box center [423, 109] width 121 height 152
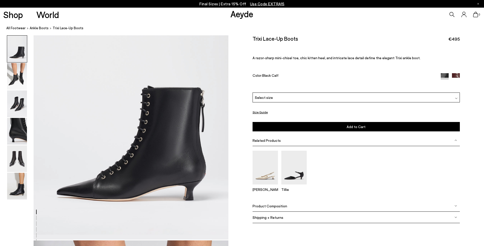
scroll to position [51, 0]
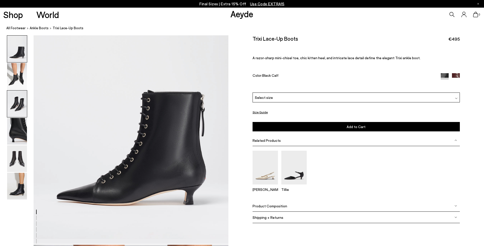
click at [22, 104] on img at bounding box center [17, 104] width 20 height 27
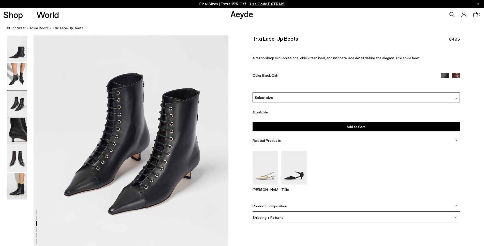
scroll to position [547, 0]
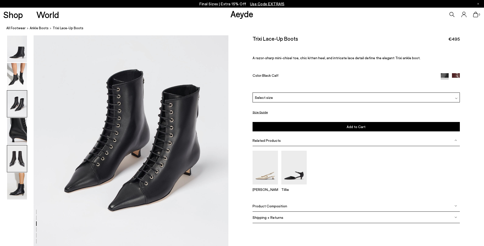
click at [20, 165] on img at bounding box center [17, 159] width 20 height 27
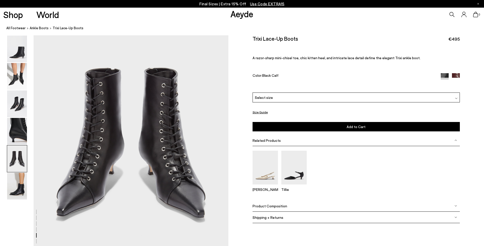
scroll to position [1068, 0]
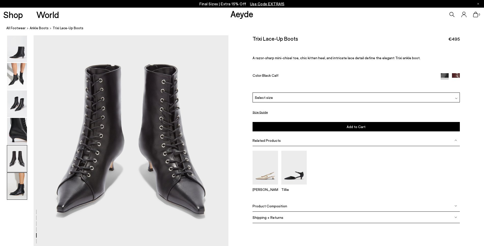
click at [22, 188] on img at bounding box center [17, 186] width 20 height 27
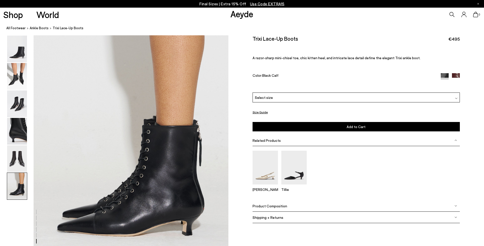
scroll to position [1338, 0]
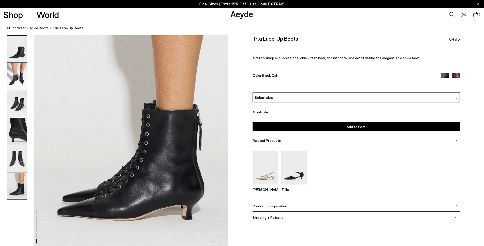
click at [22, 50] on img at bounding box center [17, 49] width 20 height 27
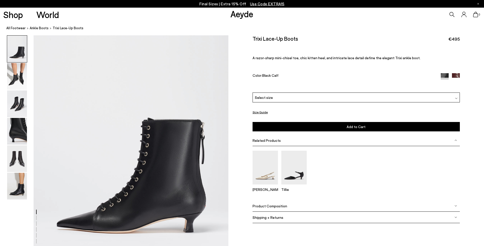
scroll to position [25, 0]
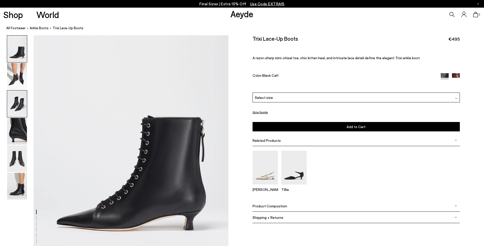
click at [17, 105] on img at bounding box center [17, 104] width 20 height 27
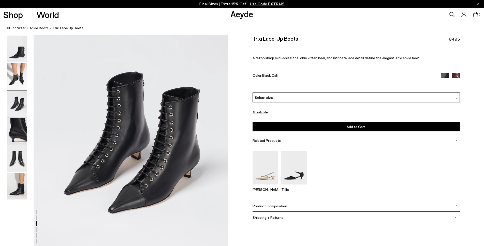
scroll to position [547, 0]
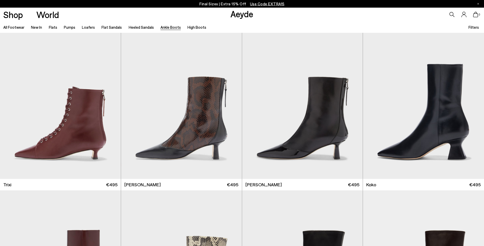
scroll to position [165, 0]
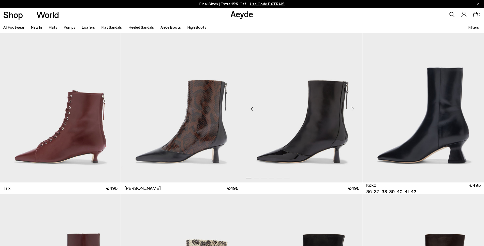
click at [327, 159] on img "1 / 6" at bounding box center [302, 107] width 121 height 152
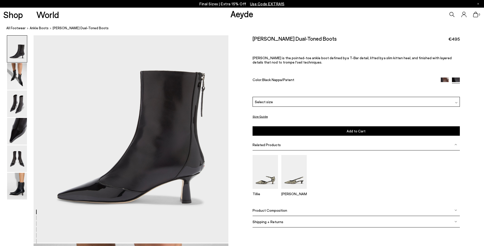
scroll to position [51, 0]
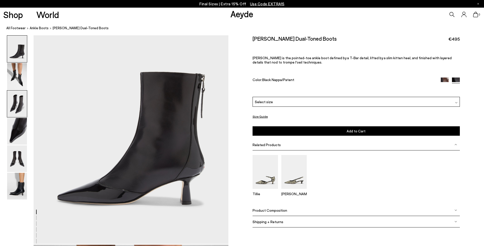
click at [20, 106] on img at bounding box center [17, 104] width 20 height 27
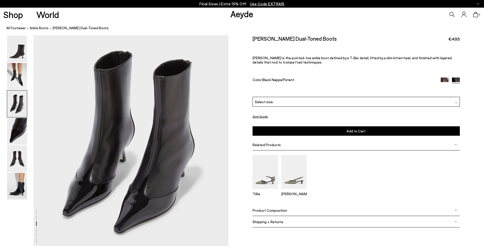
scroll to position [547, 0]
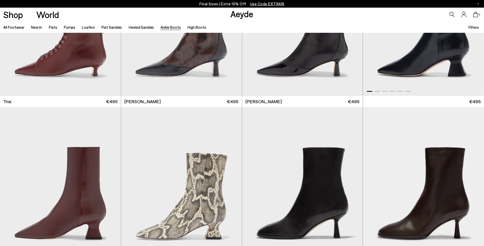
scroll to position [241, 0]
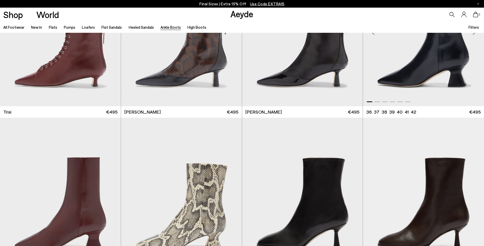
click at [429, 83] on img "1 / 6" at bounding box center [423, 31] width 121 height 152
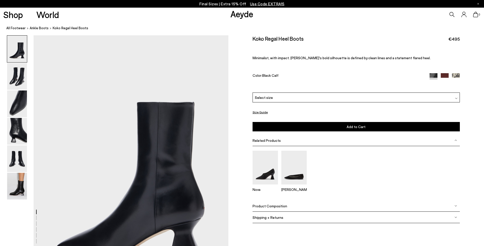
scroll to position [25, 0]
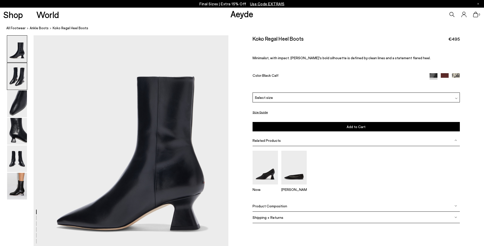
click at [17, 75] on img at bounding box center [17, 76] width 20 height 27
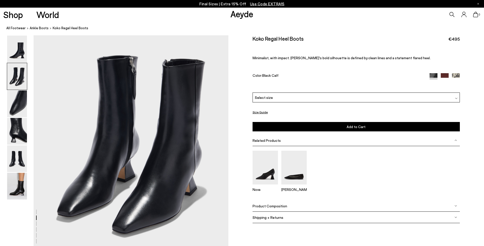
scroll to position [286, 0]
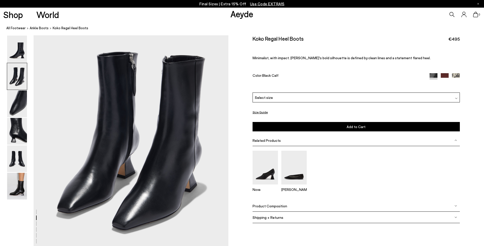
click at [242, 142] on div "Size Guide Shoes Belt Our shoes come in European sizing. The easiest way to mea…" at bounding box center [356, 132] width 256 height 195
click at [20, 48] on img at bounding box center [17, 49] width 20 height 27
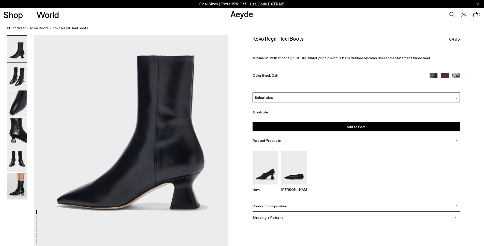
scroll to position [51, 0]
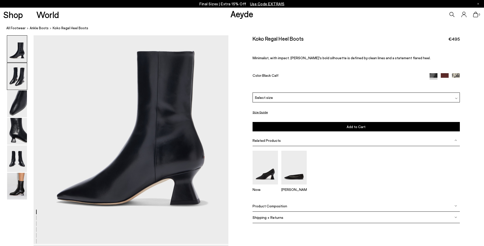
click at [17, 84] on img at bounding box center [17, 76] width 20 height 27
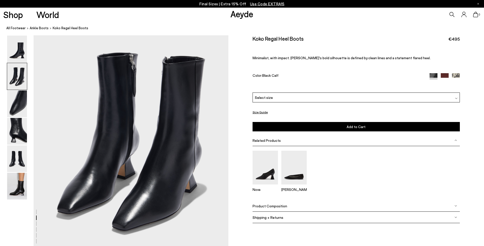
scroll to position [286, 0]
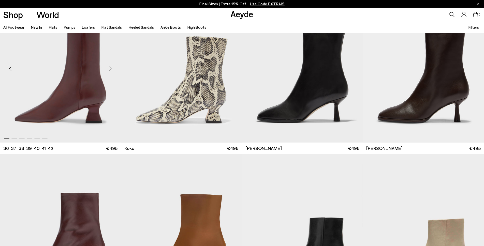
scroll to position [369, 0]
click at [322, 84] on img "1 / 6" at bounding box center [302, 67] width 121 height 152
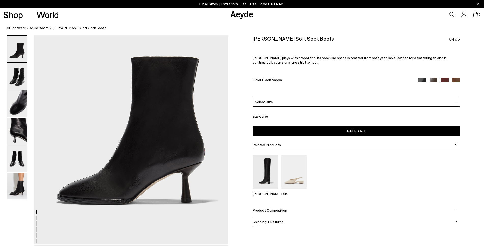
scroll to position [51, 0]
drag, startPoint x: 17, startPoint y: 75, endPoint x: 25, endPoint y: 78, distance: 8.7
click at [17, 75] on img at bounding box center [17, 76] width 20 height 27
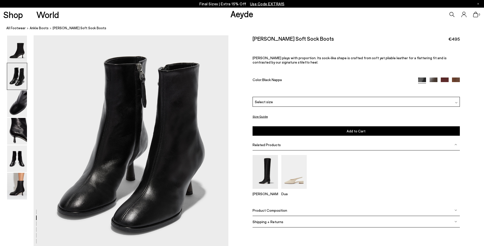
scroll to position [286, 0]
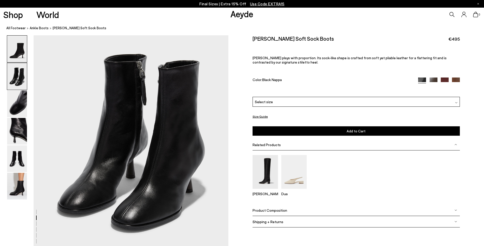
click at [12, 52] on img at bounding box center [17, 49] width 20 height 27
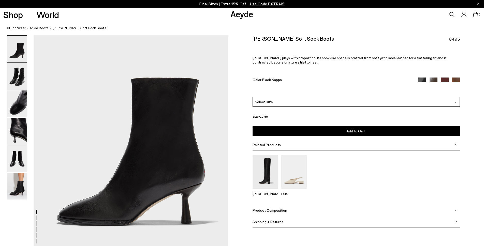
scroll to position [25, 0]
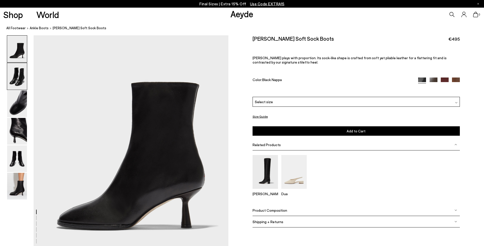
click at [7, 81] on img at bounding box center [17, 76] width 20 height 27
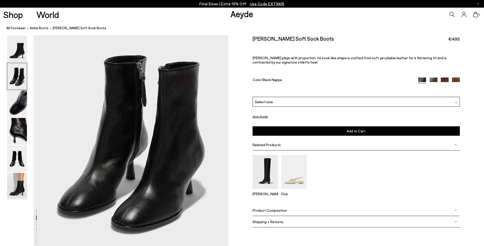
scroll to position [286, 0]
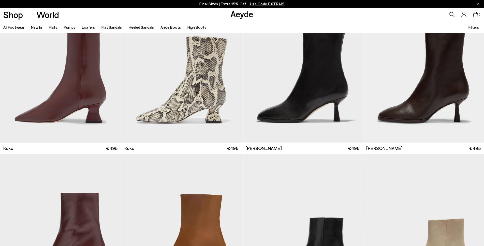
scroll to position [496, 0]
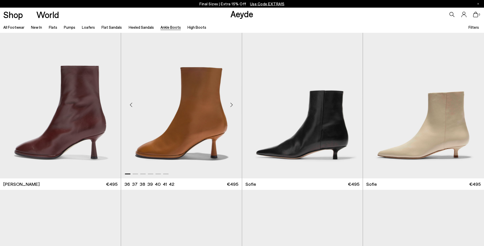
click at [195, 132] on img "1 / 6" at bounding box center [181, 103] width 121 height 152
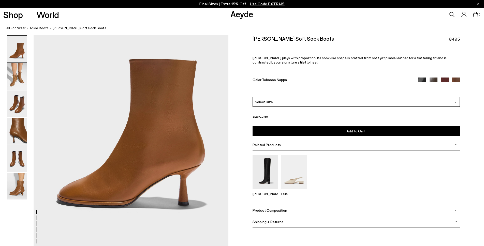
scroll to position [51, 0]
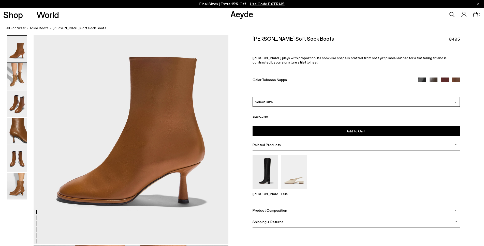
click at [13, 78] on img at bounding box center [17, 76] width 20 height 27
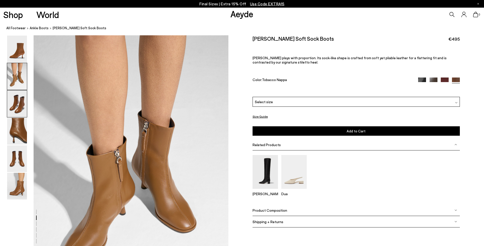
click at [21, 107] on img at bounding box center [17, 104] width 20 height 27
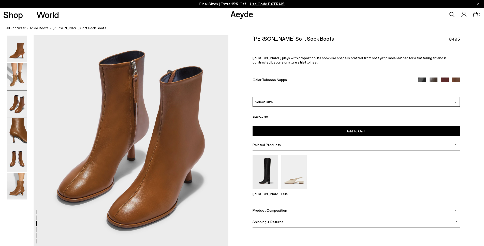
scroll to position [547, 0]
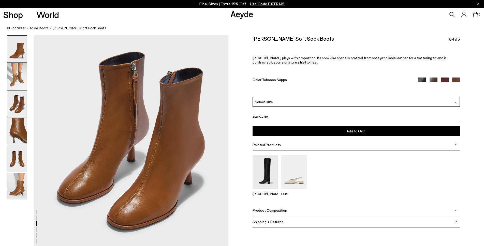
click at [24, 57] on img at bounding box center [17, 49] width 20 height 27
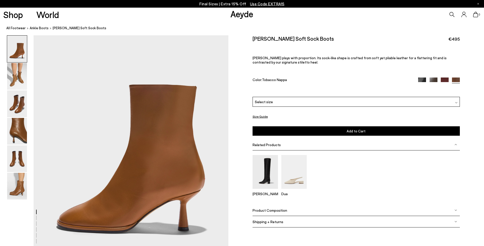
scroll to position [25, 0]
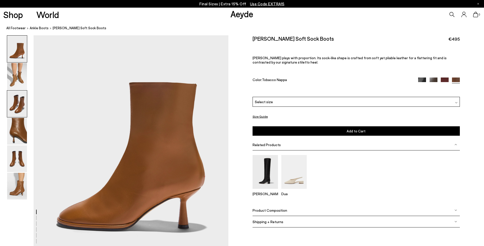
click at [15, 111] on img at bounding box center [17, 104] width 20 height 27
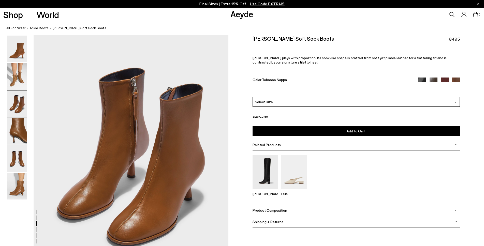
scroll to position [547, 0]
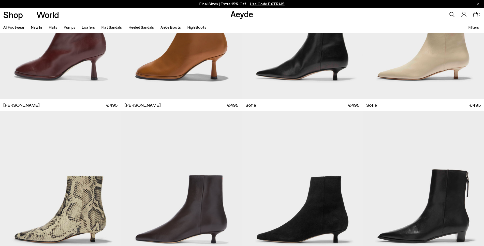
scroll to position [579, 0]
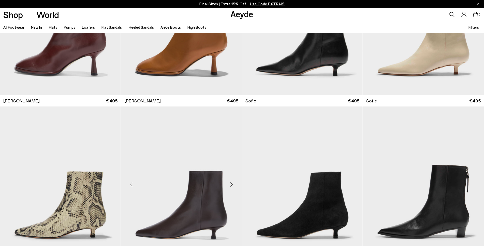
click at [220, 219] on img "1 / 6" at bounding box center [181, 183] width 121 height 152
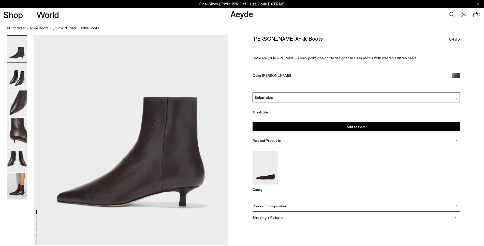
scroll to position [51, 0]
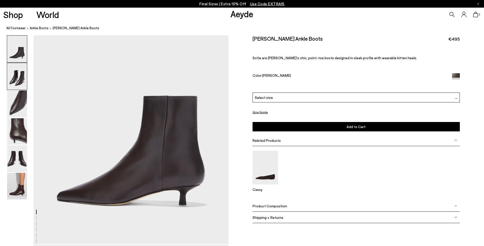
click at [21, 84] on img at bounding box center [17, 76] width 20 height 27
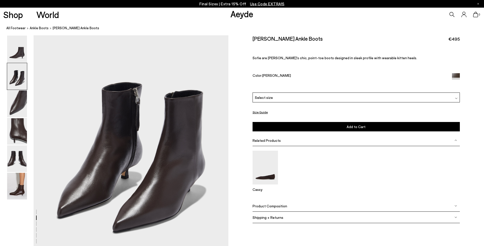
scroll to position [286, 0]
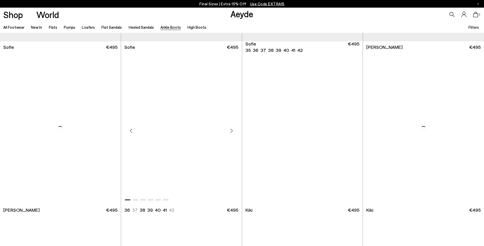
scroll to position [783, 0]
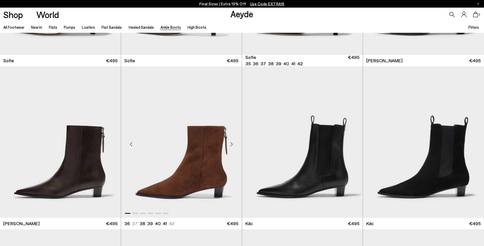
click at [207, 171] on img "1 / 6" at bounding box center [181, 142] width 121 height 152
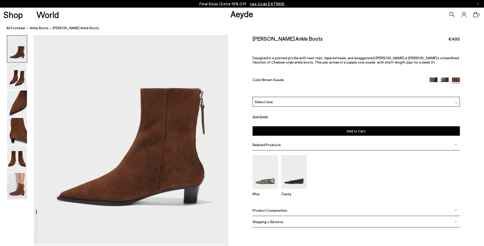
scroll to position [51, 0]
click at [25, 77] on img at bounding box center [17, 76] width 20 height 27
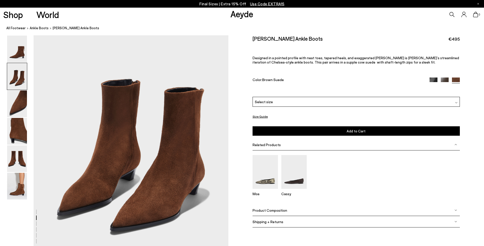
scroll to position [286, 0]
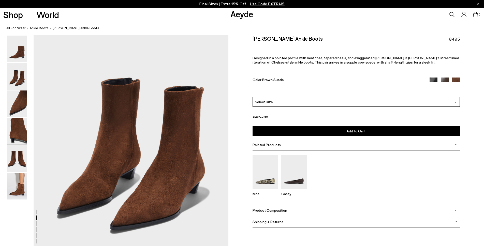
click at [21, 140] on img at bounding box center [17, 131] width 20 height 27
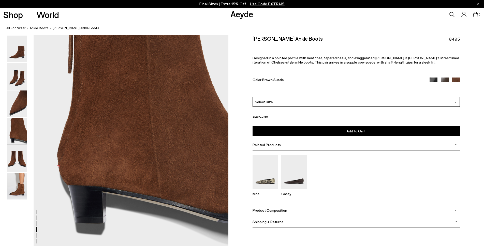
scroll to position [833, 0]
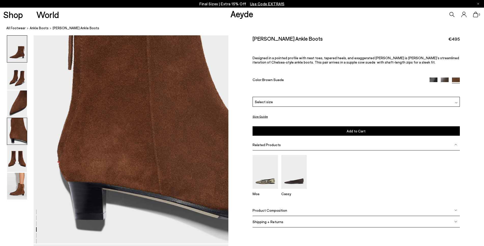
click at [21, 47] on img at bounding box center [17, 49] width 20 height 27
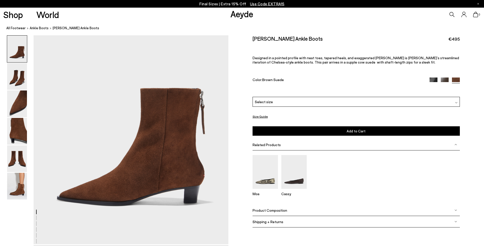
scroll to position [51, 0]
click at [26, 79] on img at bounding box center [17, 76] width 20 height 27
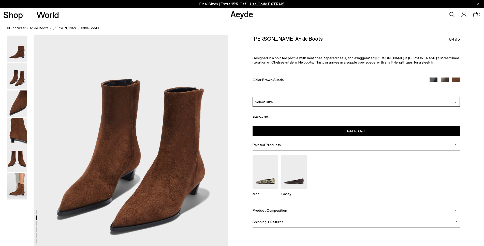
scroll to position [286, 0]
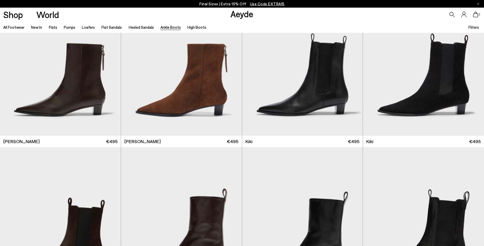
scroll to position [860, 0]
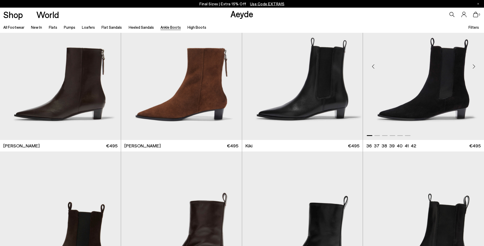
click at [455, 105] on img "1 / 6" at bounding box center [423, 65] width 121 height 152
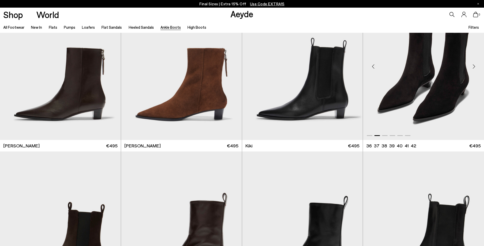
click at [404, 89] on img "2 / 6" at bounding box center [423, 65] width 121 height 152
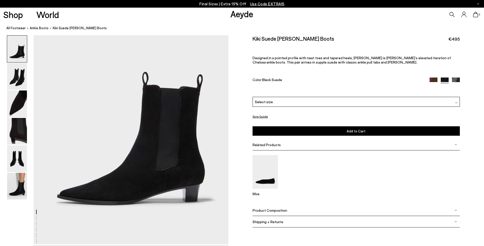
scroll to position [51, 0]
click at [18, 71] on img at bounding box center [17, 76] width 20 height 27
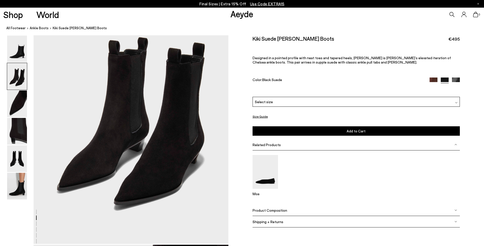
scroll to position [312, 0]
click at [19, 58] on img at bounding box center [17, 49] width 20 height 27
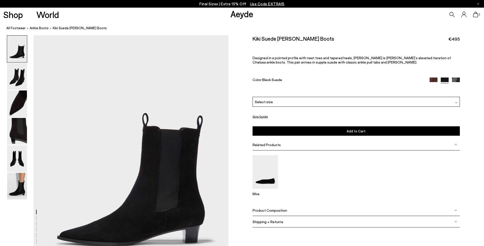
scroll to position [25, 0]
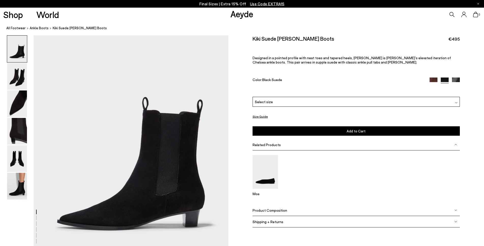
click at [17, 83] on img at bounding box center [17, 76] width 20 height 27
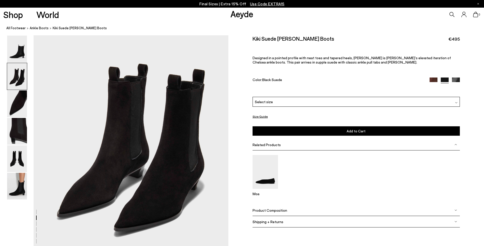
scroll to position [286, 0]
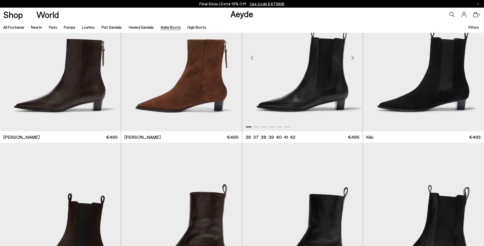
scroll to position [962, 0]
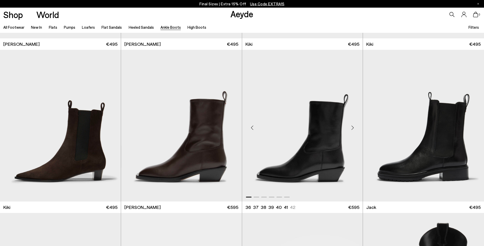
click at [351, 168] on img "1 / 6" at bounding box center [302, 126] width 121 height 152
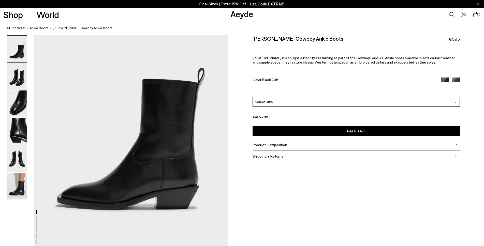
scroll to position [51, 0]
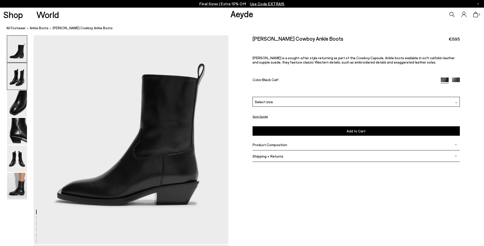
click at [21, 81] on img at bounding box center [17, 76] width 20 height 27
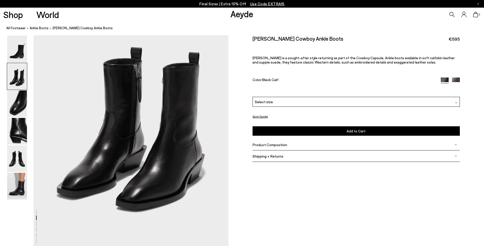
scroll to position [312, 0]
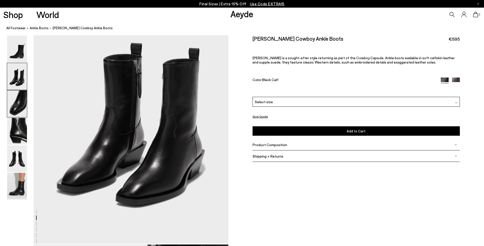
click at [21, 104] on img at bounding box center [17, 104] width 20 height 27
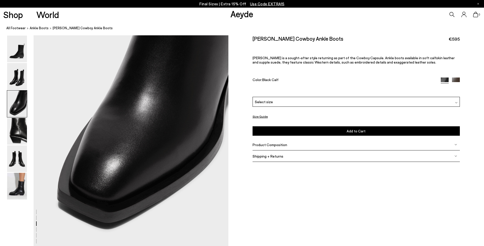
scroll to position [572, 0]
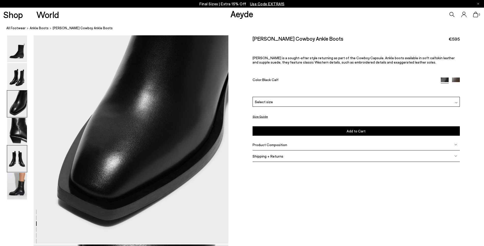
click at [20, 159] on img at bounding box center [17, 159] width 20 height 27
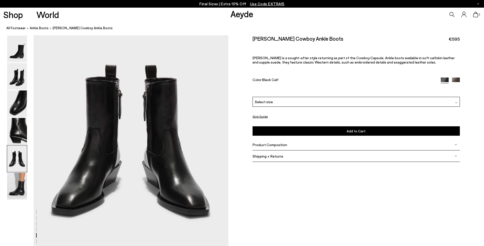
scroll to position [1068, 0]
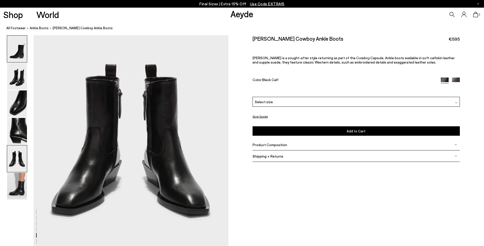
click at [23, 49] on img at bounding box center [17, 49] width 20 height 27
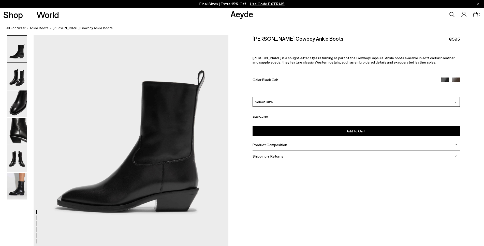
scroll to position [51, 0]
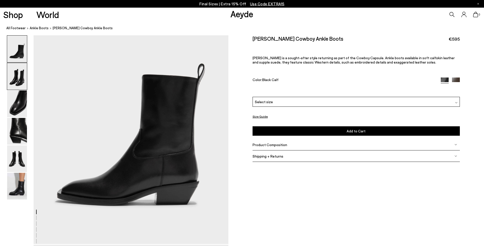
click at [19, 79] on img at bounding box center [17, 76] width 20 height 27
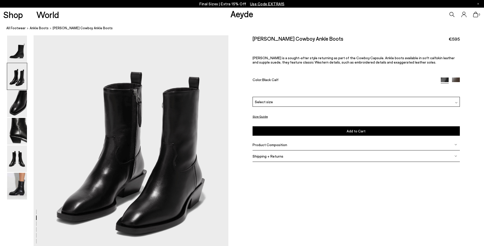
scroll to position [286, 0]
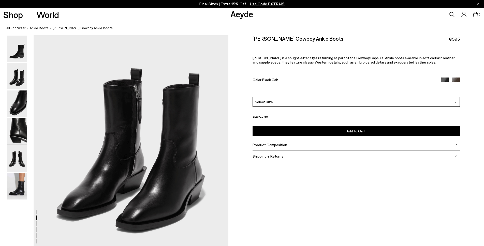
click at [17, 138] on img at bounding box center [17, 131] width 20 height 27
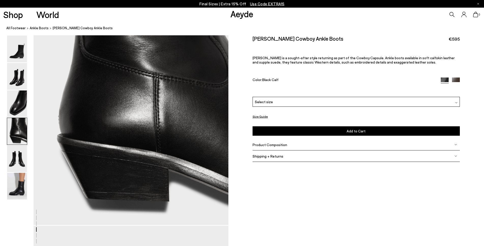
scroll to position [858, 0]
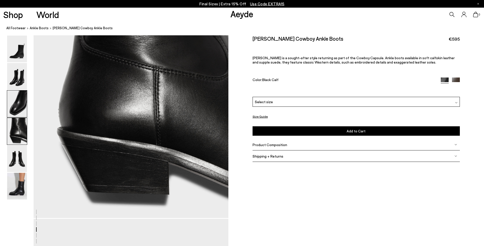
click at [25, 106] on img at bounding box center [17, 104] width 20 height 27
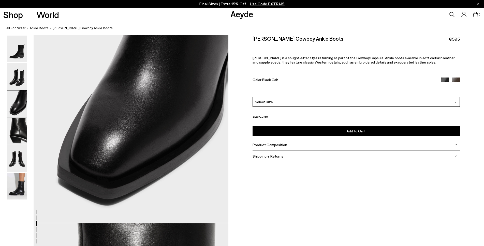
scroll to position [598, 0]
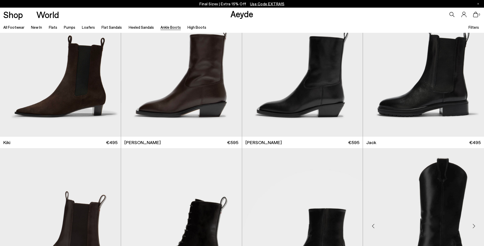
scroll to position [1022, 0]
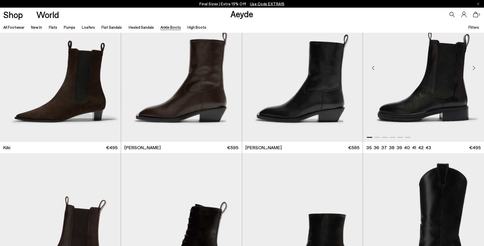
click at [440, 102] on img "1 / 6" at bounding box center [423, 66] width 121 height 152
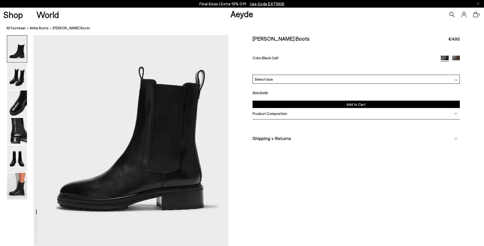
scroll to position [51, 0]
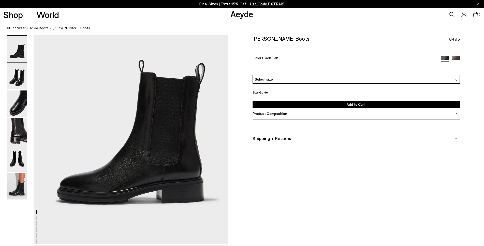
click at [24, 81] on img at bounding box center [17, 76] width 20 height 27
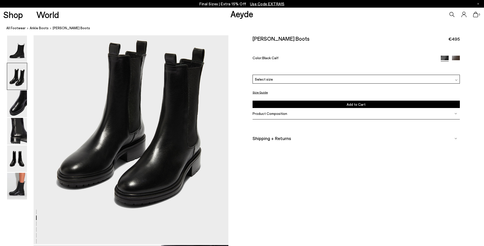
scroll to position [312, 0]
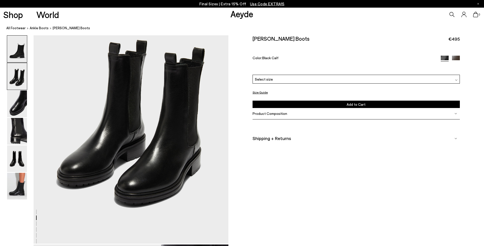
click at [19, 50] on img at bounding box center [17, 49] width 20 height 27
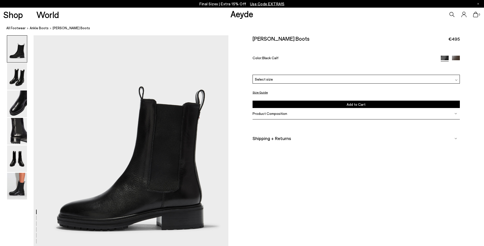
scroll to position [25, 0]
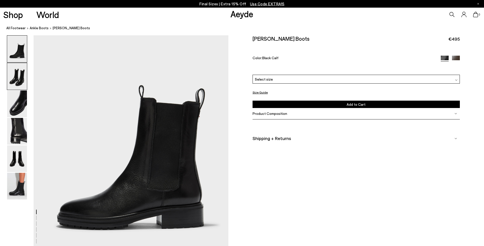
click at [20, 82] on img at bounding box center [17, 76] width 20 height 27
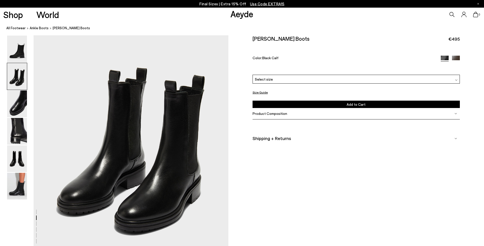
scroll to position [286, 0]
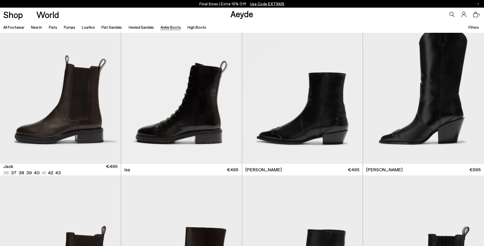
scroll to position [1152, 0]
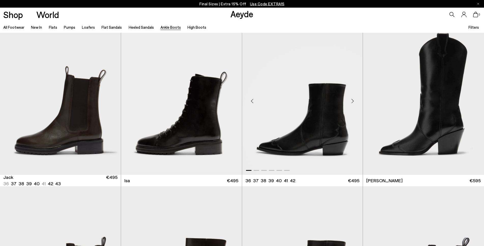
click at [321, 151] on img "1 / 6" at bounding box center [302, 99] width 121 height 152
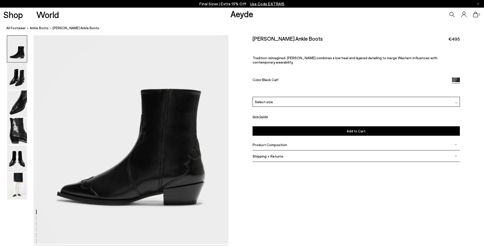
scroll to position [51, 0]
click at [19, 82] on img at bounding box center [17, 76] width 20 height 27
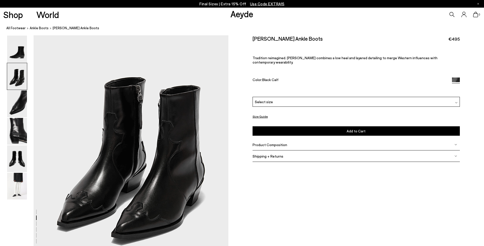
scroll to position [312, 0]
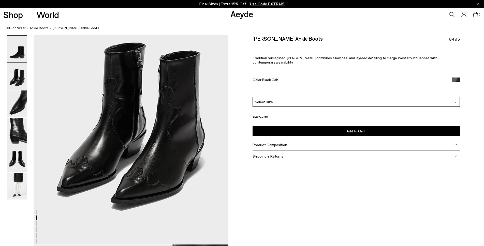
drag, startPoint x: 9, startPoint y: 41, endPoint x: 15, endPoint y: 50, distance: 11.3
click at [9, 41] on img at bounding box center [17, 49] width 20 height 27
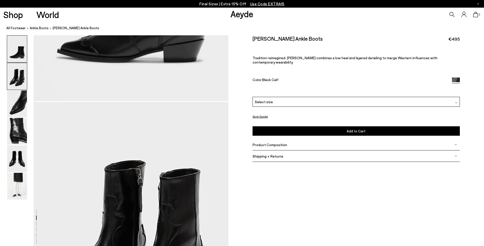
click at [16, 51] on img at bounding box center [17, 49] width 20 height 27
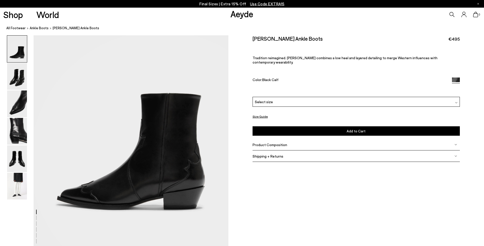
scroll to position [51, 0]
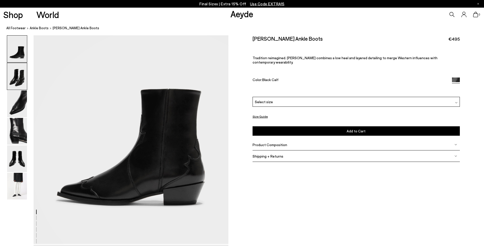
click at [25, 80] on img at bounding box center [17, 76] width 20 height 27
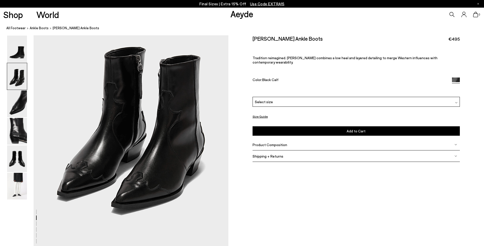
scroll to position [312, 0]
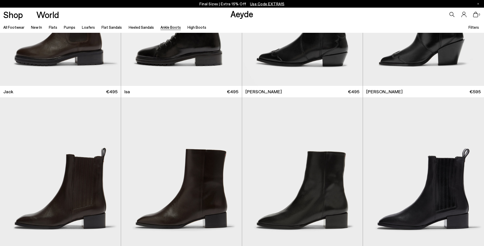
scroll to position [1152, 0]
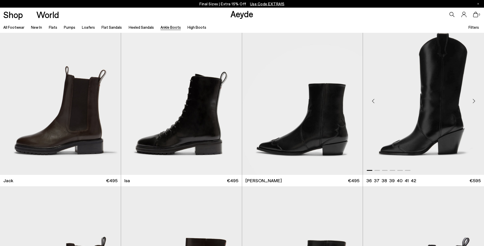
click at [439, 110] on img "1 / 6" at bounding box center [423, 99] width 121 height 152
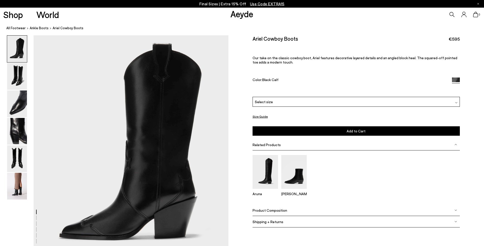
scroll to position [15, 0]
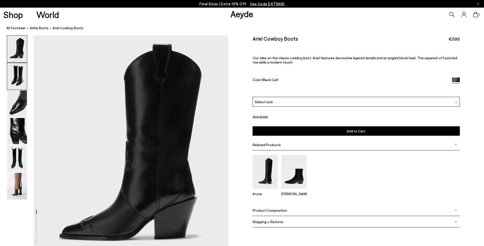
click at [16, 82] on img at bounding box center [17, 76] width 20 height 27
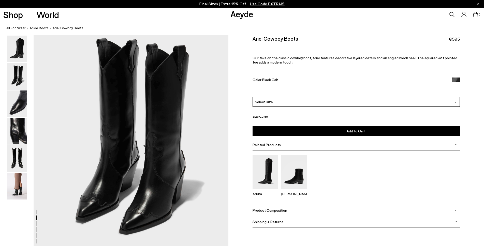
scroll to position [279, 0]
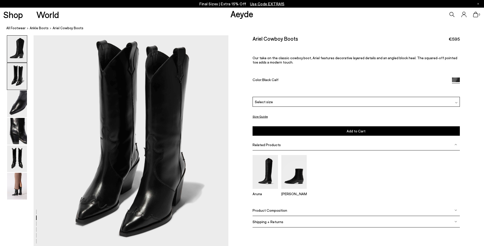
click at [17, 52] on img at bounding box center [17, 49] width 20 height 27
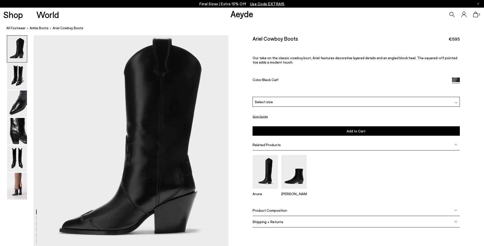
scroll to position [19, 0]
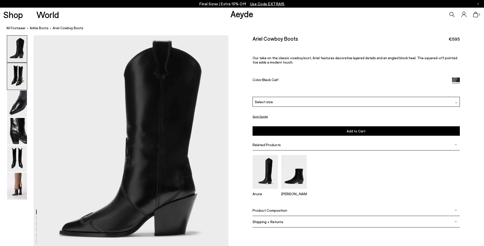
click at [25, 81] on img at bounding box center [17, 76] width 20 height 27
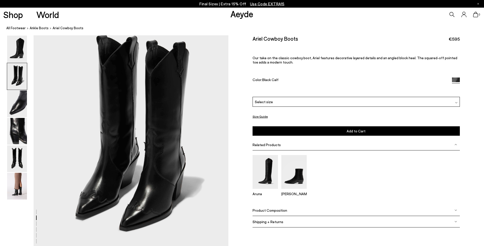
scroll to position [286, 0]
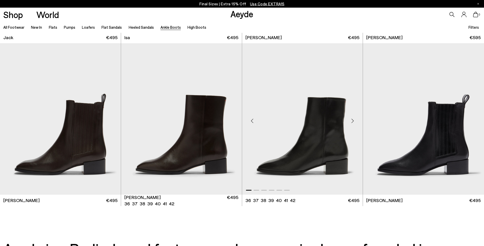
scroll to position [1305, 0]
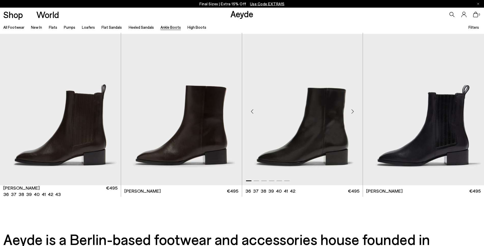
click at [307, 134] on img "1 / 6" at bounding box center [302, 110] width 121 height 152
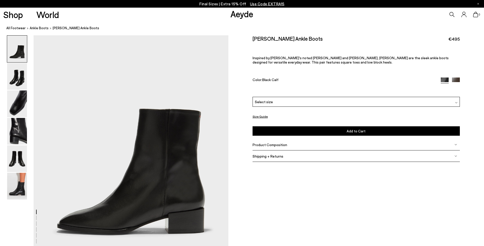
scroll to position [51, 0]
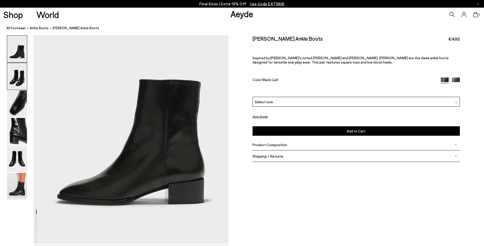
click at [18, 80] on img at bounding box center [17, 76] width 20 height 27
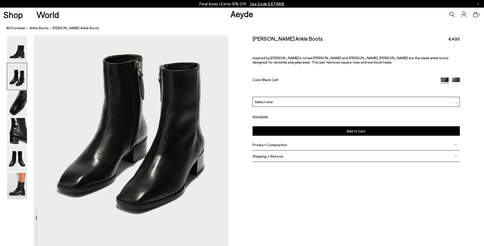
scroll to position [312, 0]
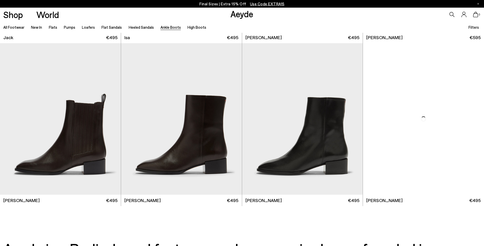
scroll to position [1305, 0]
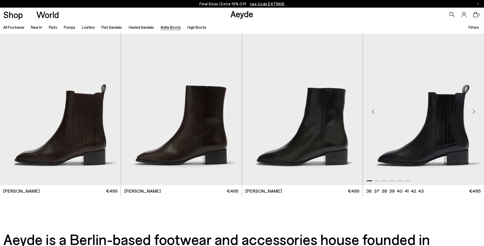
click at [451, 153] on img "1 / 6" at bounding box center [423, 110] width 121 height 152
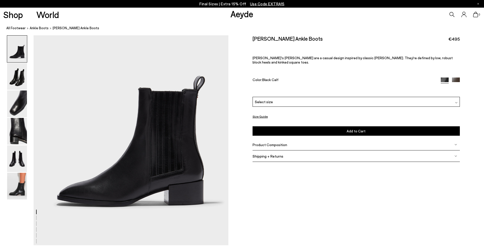
scroll to position [51, 0]
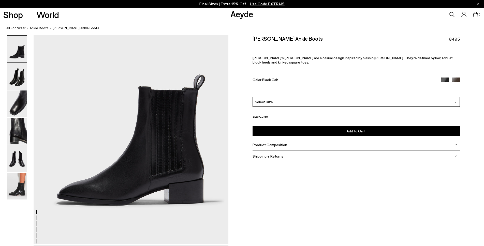
click at [9, 73] on img at bounding box center [17, 76] width 20 height 27
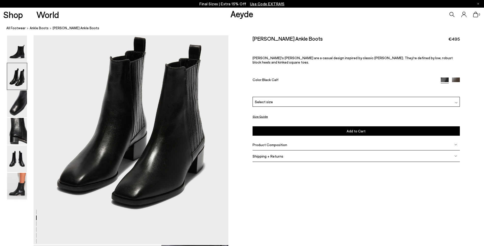
scroll to position [312, 0]
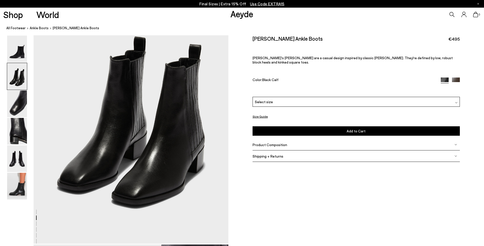
drag, startPoint x: 15, startPoint y: 58, endPoint x: 23, endPoint y: 73, distance: 17.3
click at [15, 58] on img at bounding box center [17, 49] width 20 height 27
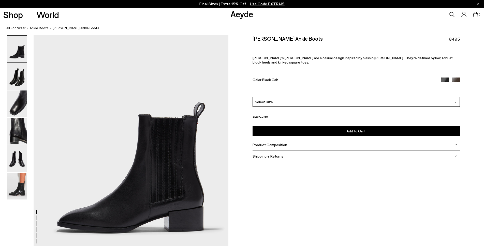
scroll to position [25, 0]
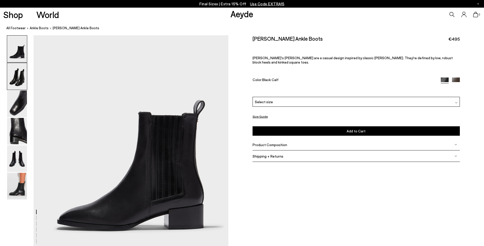
click at [24, 73] on img at bounding box center [17, 76] width 20 height 27
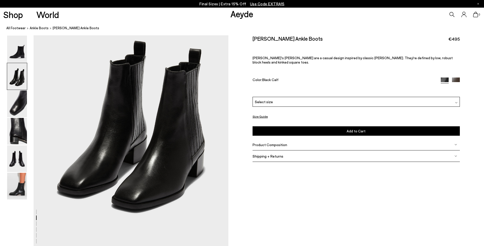
scroll to position [312, 0]
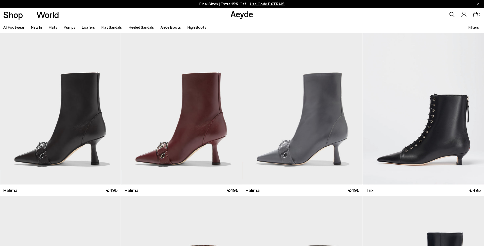
scroll to position [1305, 0]
